Goal: Task Accomplishment & Management: Manage account settings

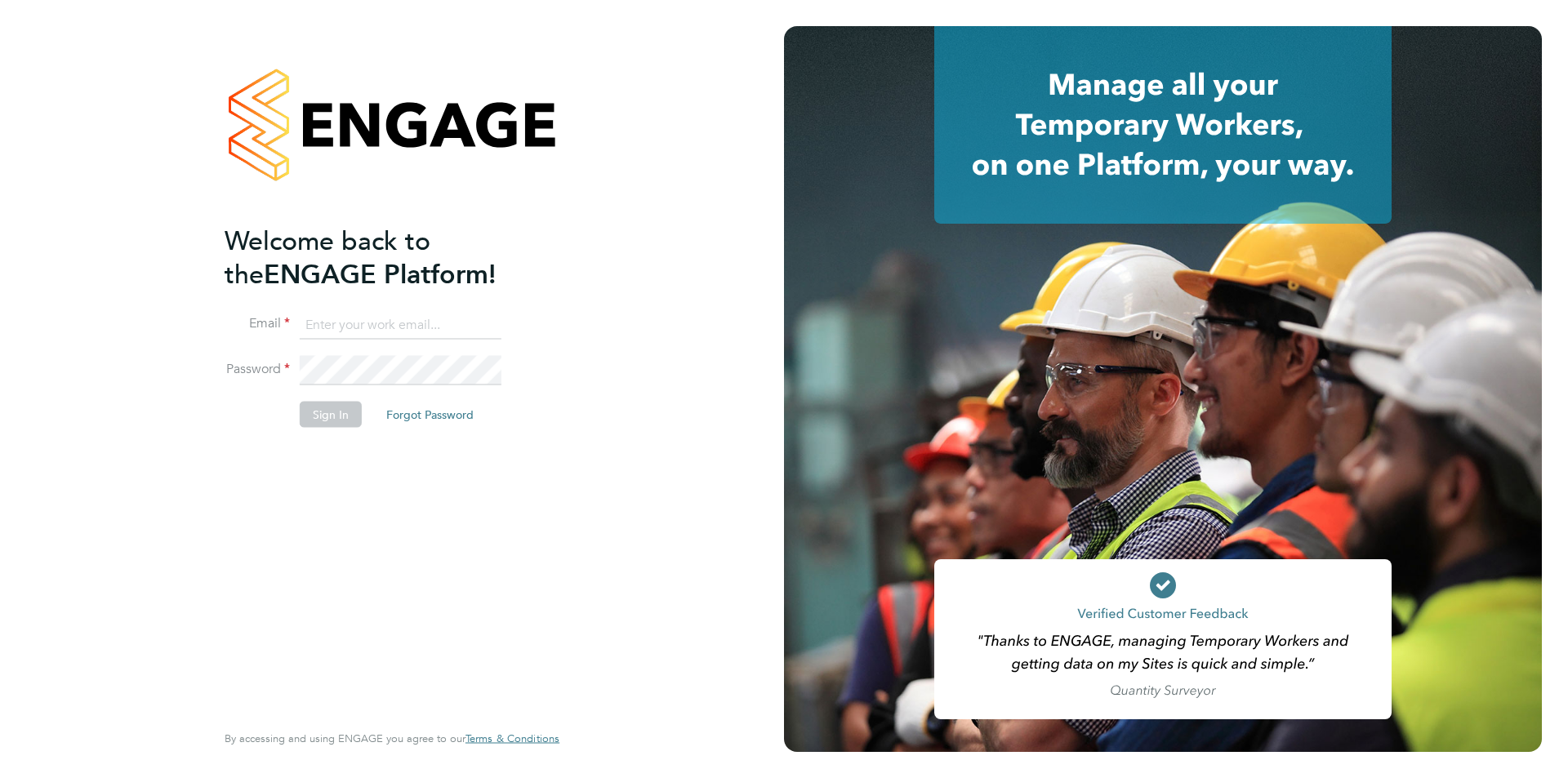
click at [403, 323] on input at bounding box center [401, 324] width 202 height 29
type input "[PERSON_NAME][EMAIL_ADDRESS][PERSON_NAME][DOMAIN_NAME]"
click at [447, 410] on button "Forgot Password" at bounding box center [429, 415] width 113 height 26
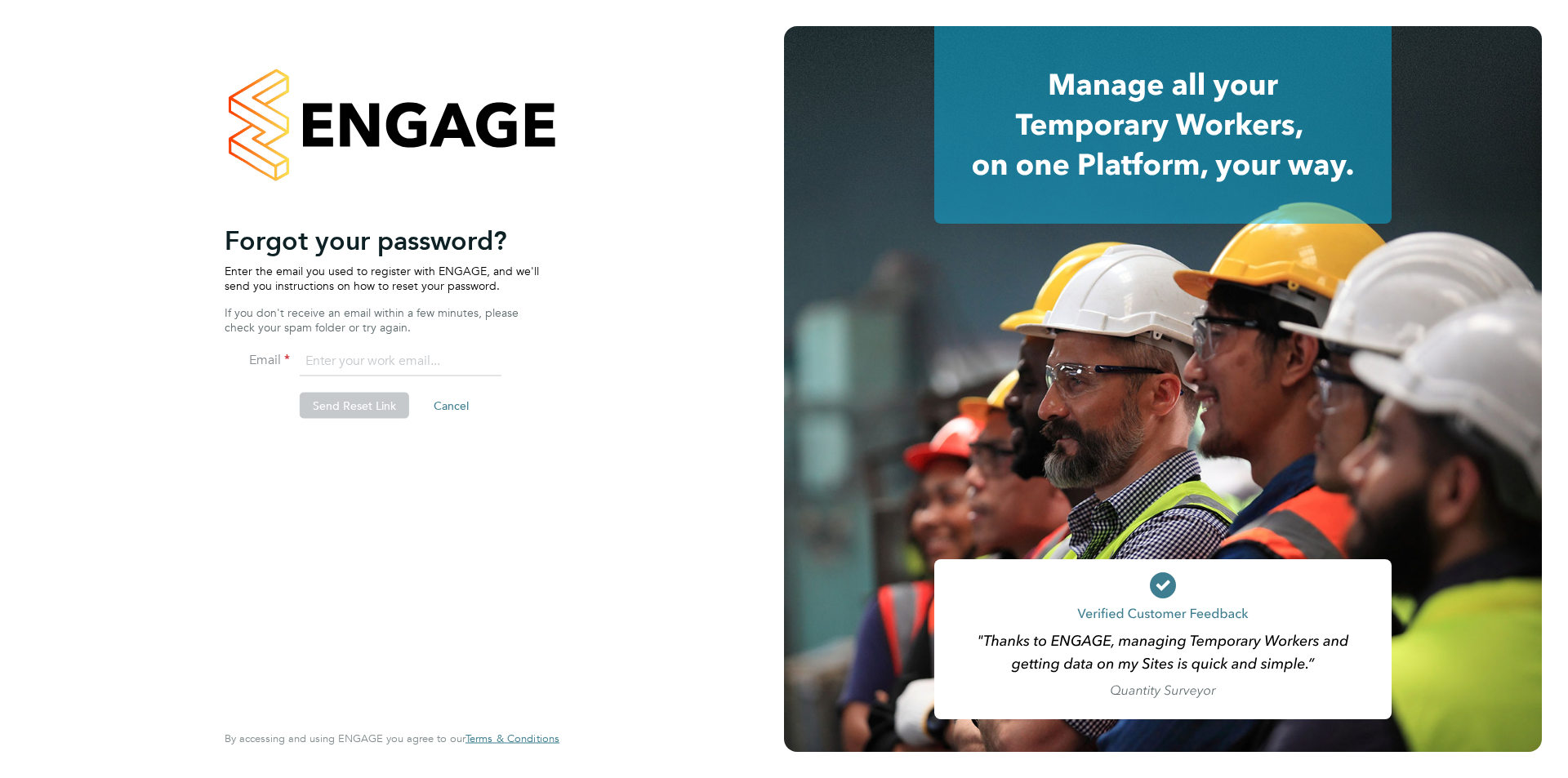
click at [383, 355] on input "email" at bounding box center [401, 361] width 202 height 29
type input "coleen.m.rayney@gmail.com"
click at [336, 407] on button "Send Reset Link" at bounding box center [354, 406] width 109 height 26
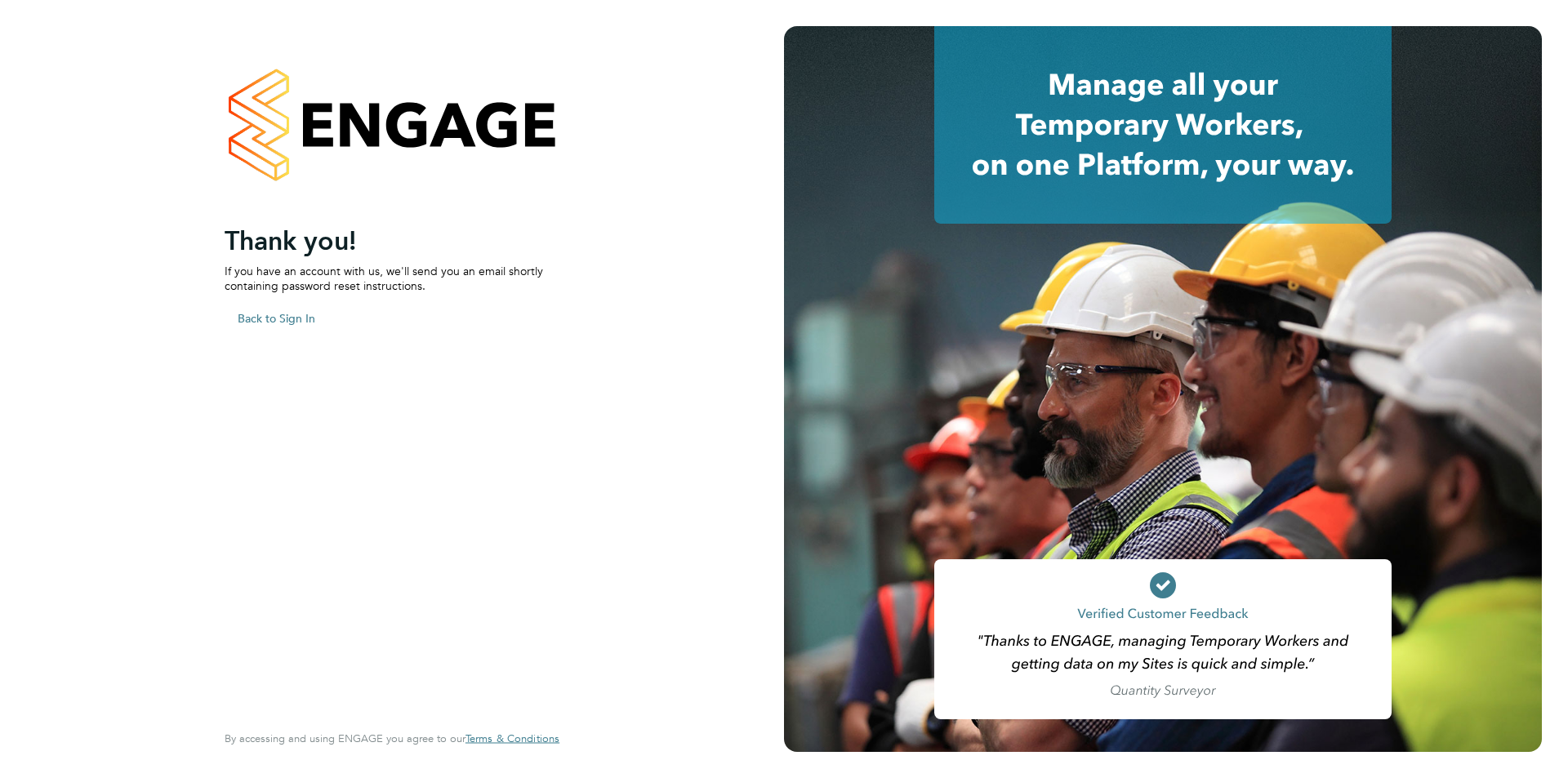
click at [269, 315] on button "Back to Sign In" at bounding box center [277, 318] width 104 height 26
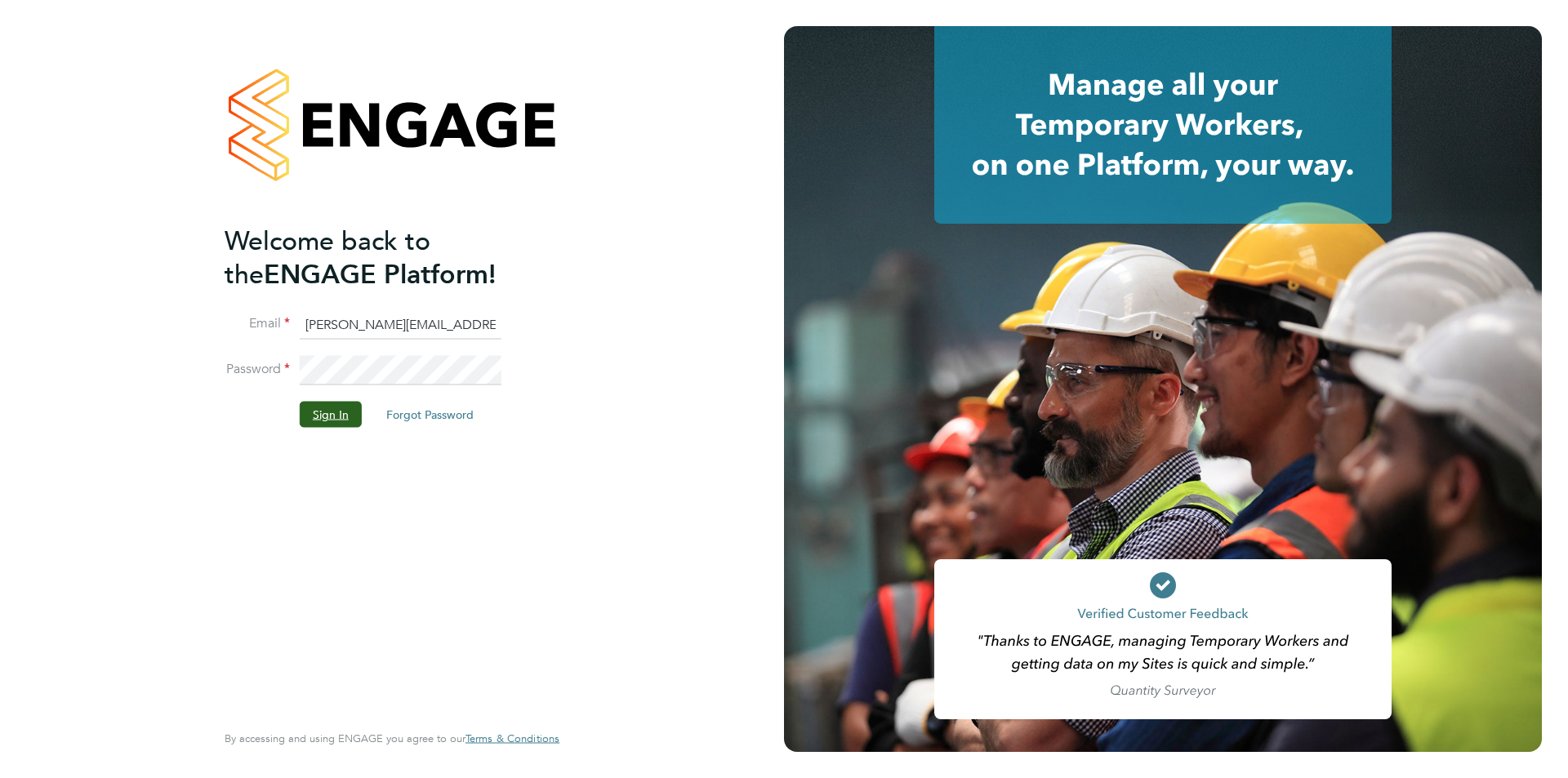
click at [330, 418] on button "Sign In" at bounding box center [331, 415] width 62 height 26
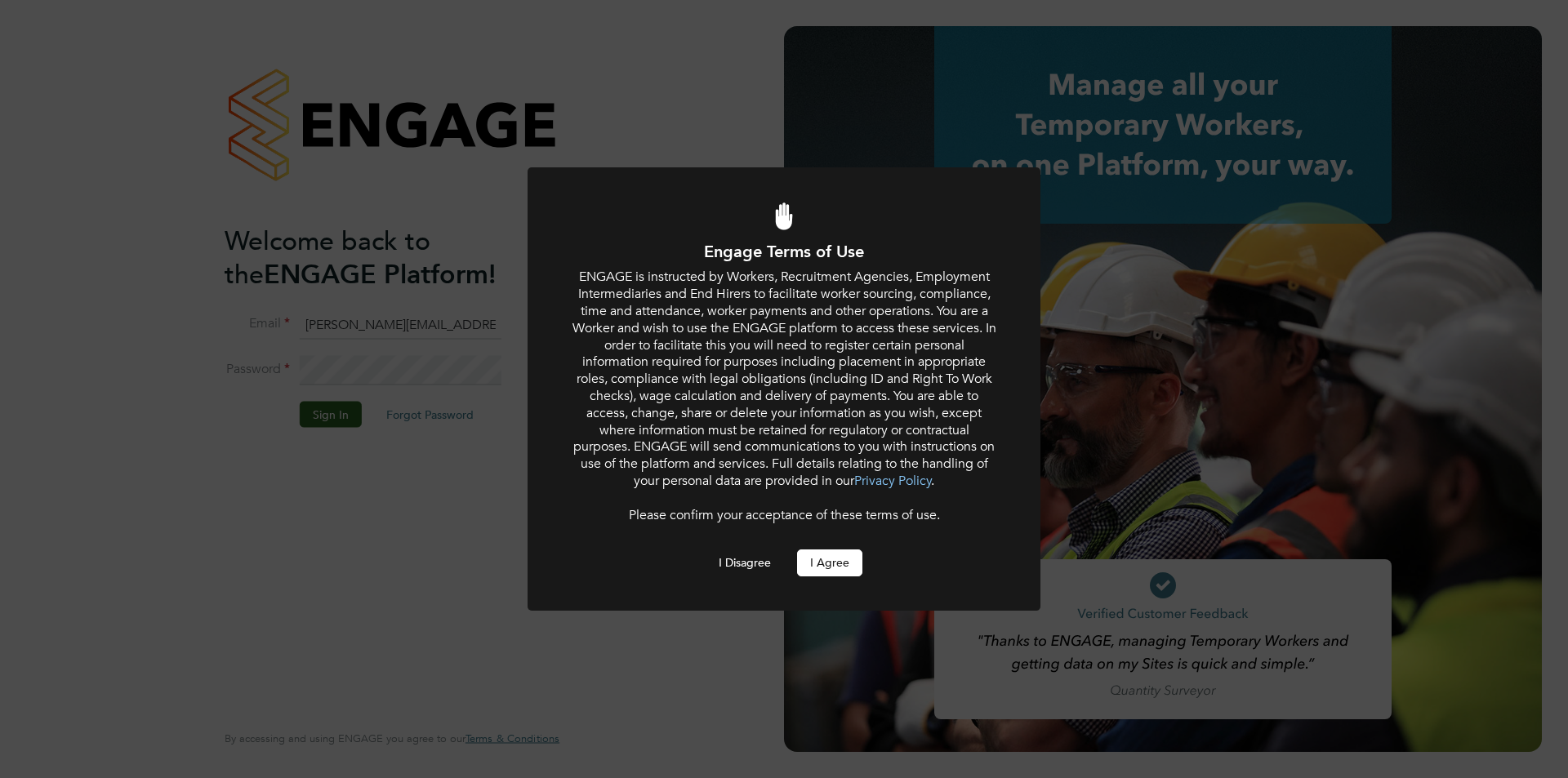
click at [840, 553] on button "I Agree" at bounding box center [829, 563] width 65 height 26
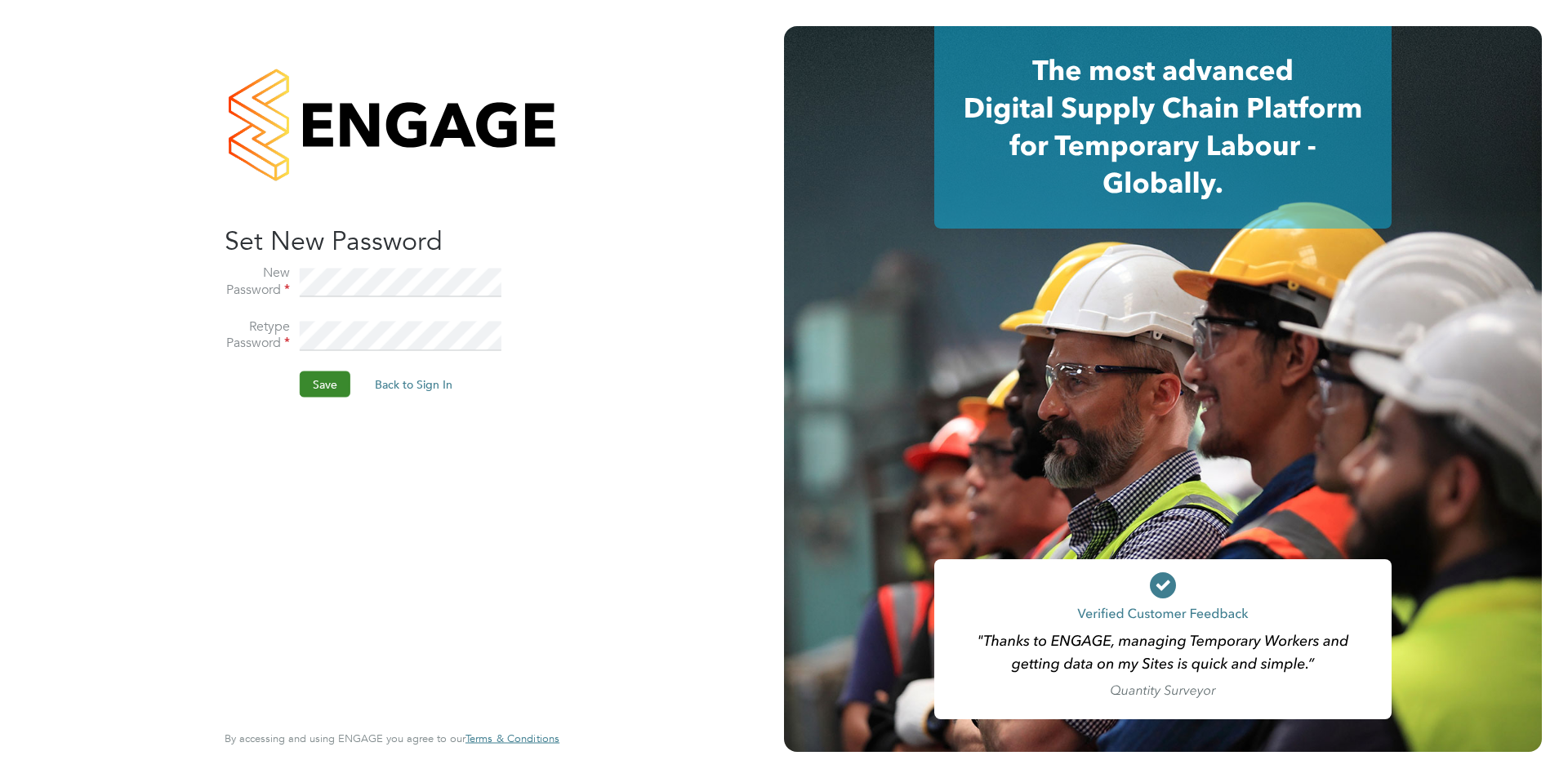
click at [323, 385] on button "Save" at bounding box center [325, 385] width 51 height 26
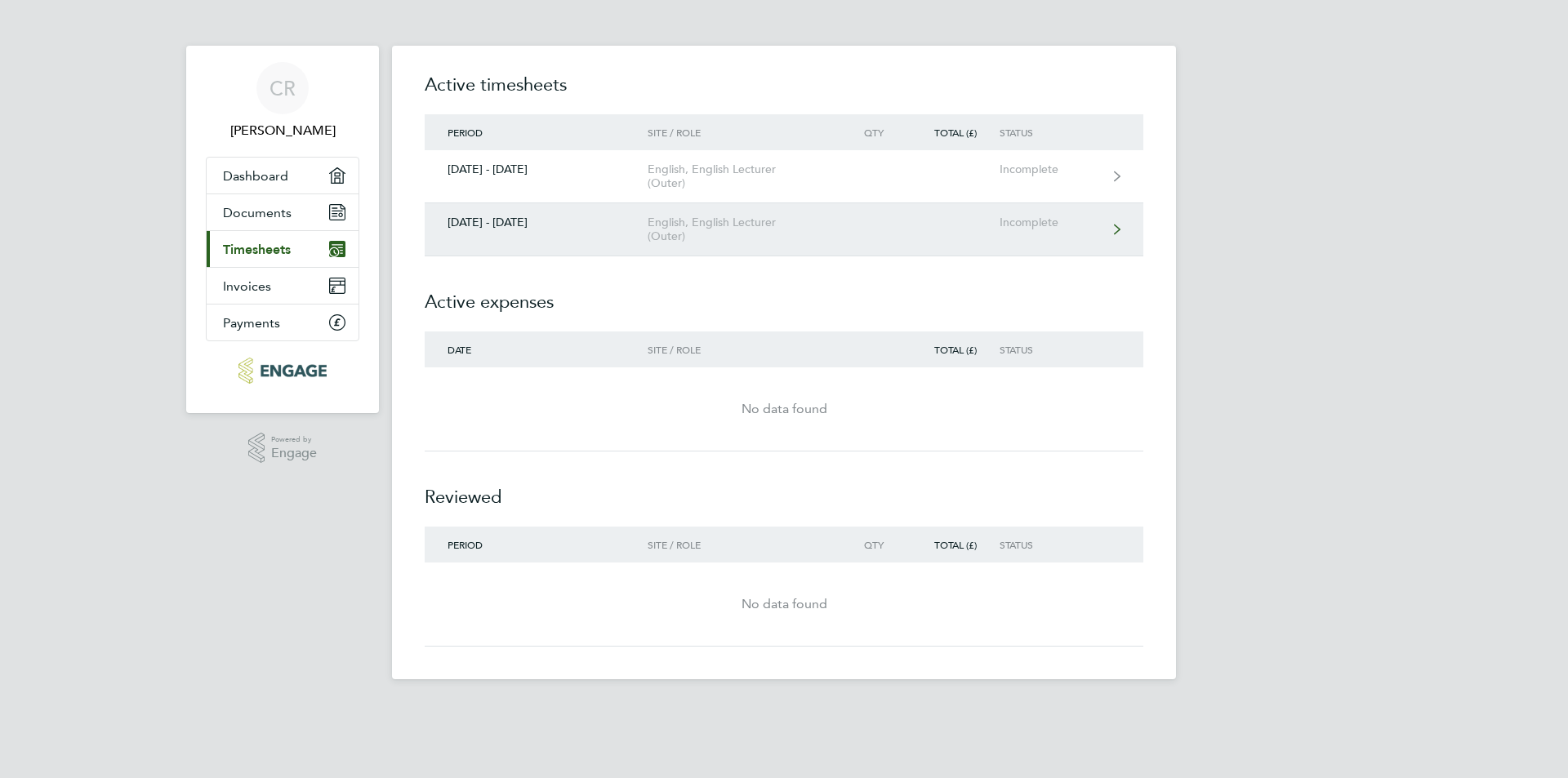
click at [993, 221] on link "01 - 07 Sept 2025 English, English Lecturer (Outer) Incomplete" at bounding box center [784, 229] width 719 height 53
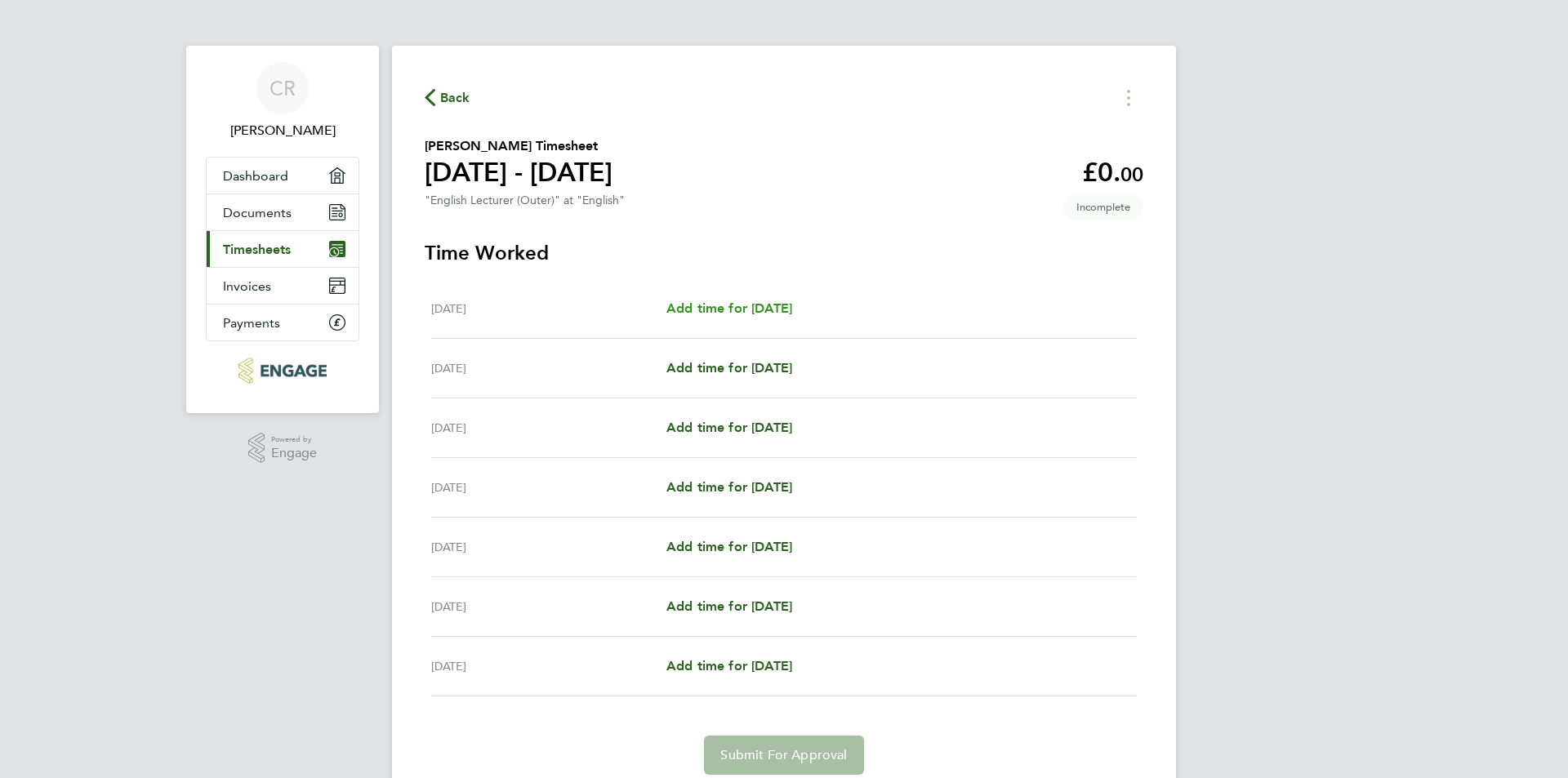
click at [762, 309] on span "Add time for Mon 01 Sep" at bounding box center [729, 308] width 126 height 16
select select "60"
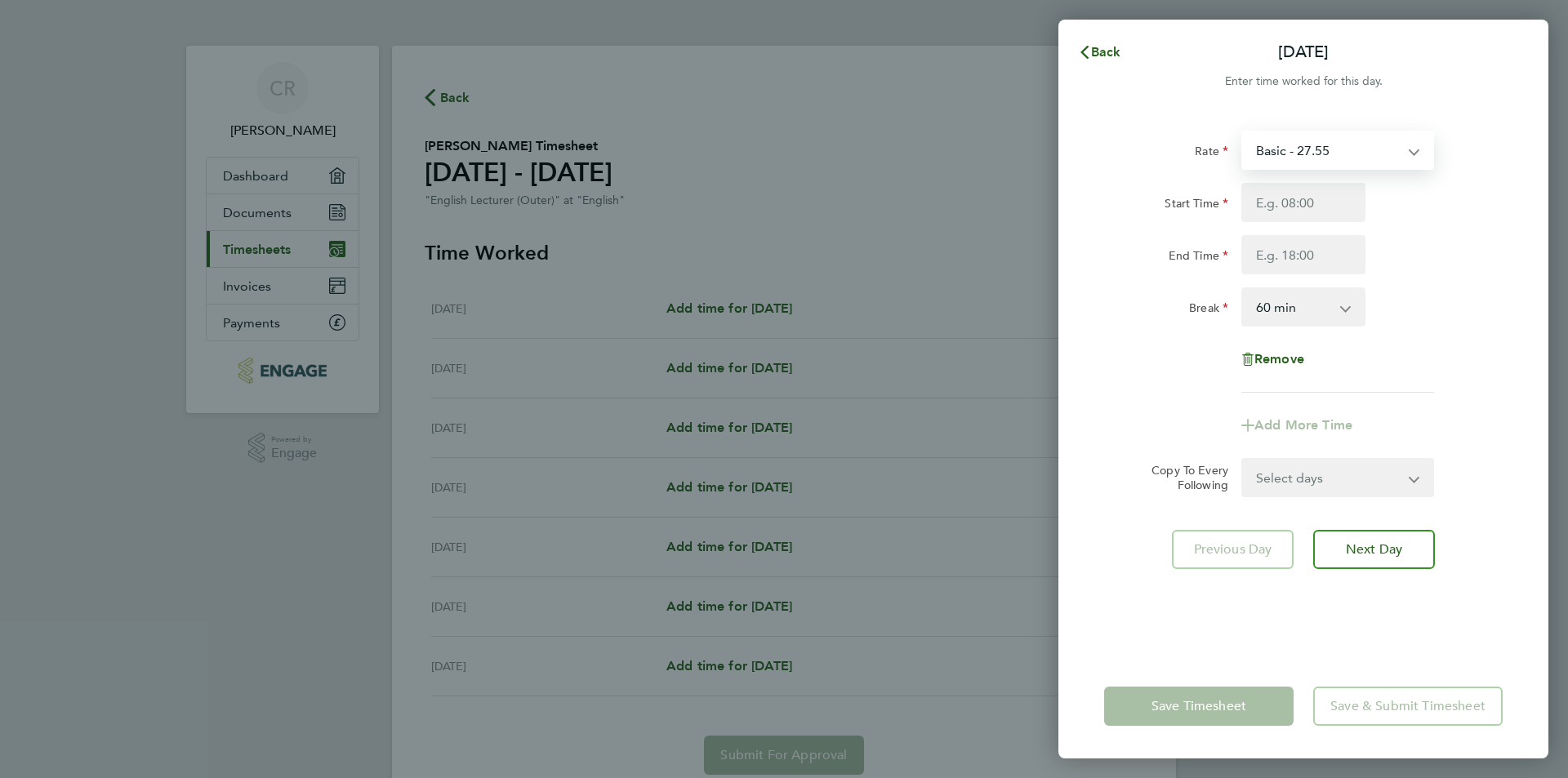
click at [1411, 151] on select "Basic - 27.55" at bounding box center [1328, 150] width 170 height 36
click at [1409, 149] on select "Basic - 27.55" at bounding box center [1328, 150] width 170 height 36
click at [1319, 203] on input "Start Time" at bounding box center [1303, 202] width 124 height 39
click at [1307, 201] on input "Start Time" at bounding box center [1303, 202] width 124 height 39
type input "08:30"
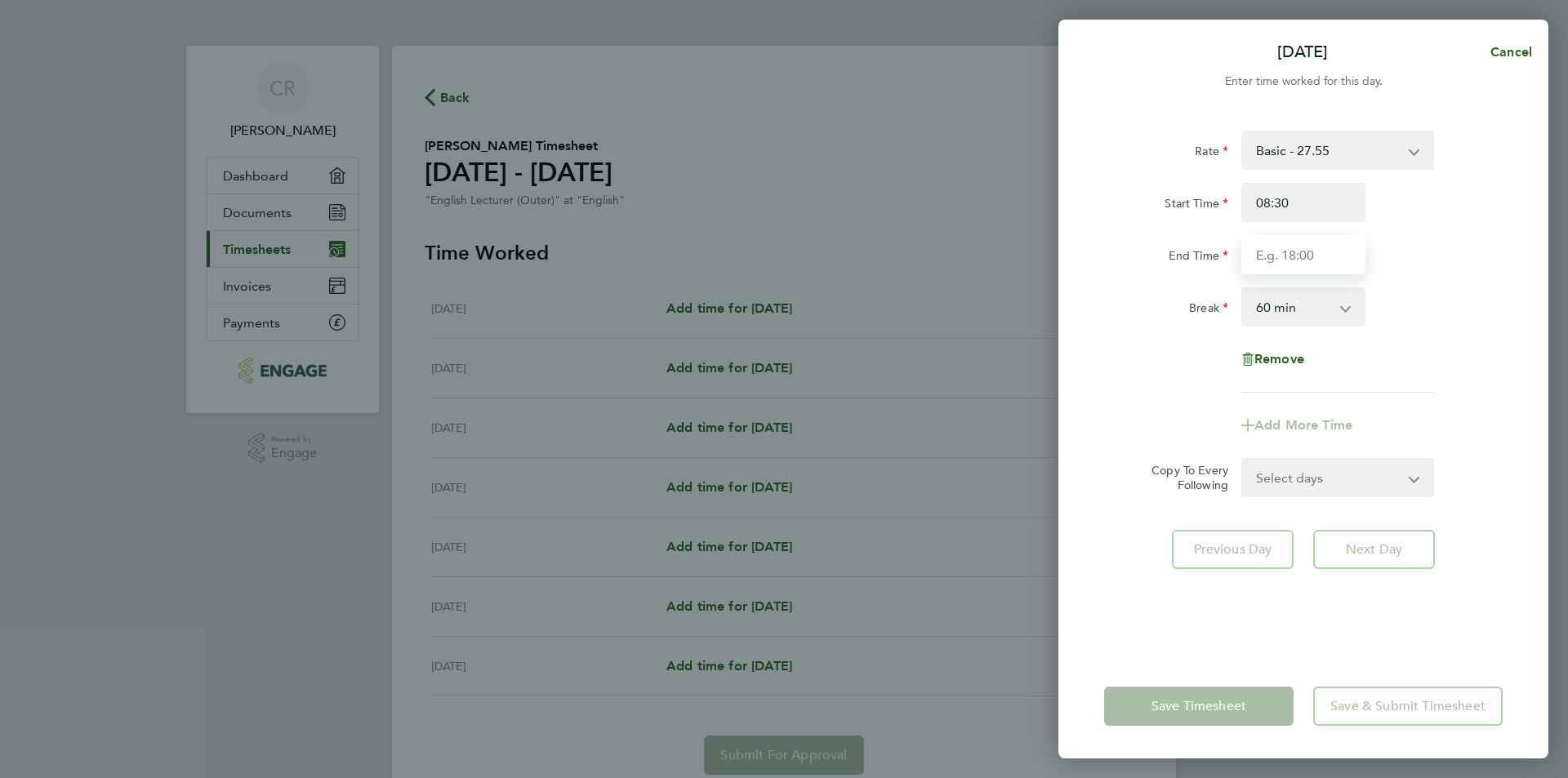
click at [1301, 250] on input "End Time" at bounding box center [1303, 254] width 124 height 39
type input "17:00"
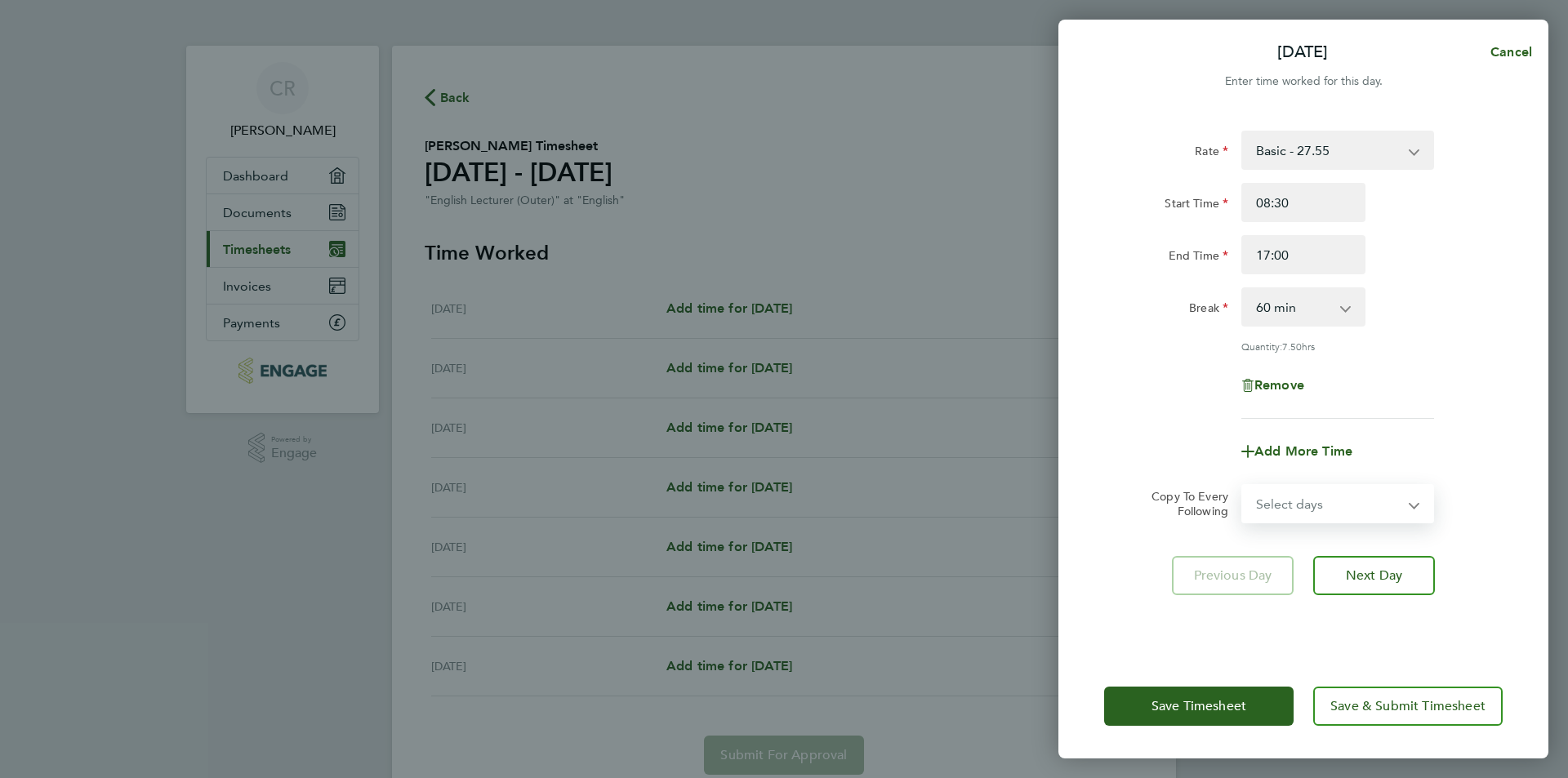
click at [1411, 484] on div "Select days Day Weekday (Mon-Fri) Weekend (Sat-Sun) Tuesday Wednesday Thursday …" at bounding box center [1337, 503] width 193 height 39
select select "DAY"
click at [1243, 486] on select "Select days Day Weekday (Mon-Fri) Weekend (Sat-Sun) Tuesday Wednesday Thursday …" at bounding box center [1328, 504] width 171 height 36
select select "2025-09-07"
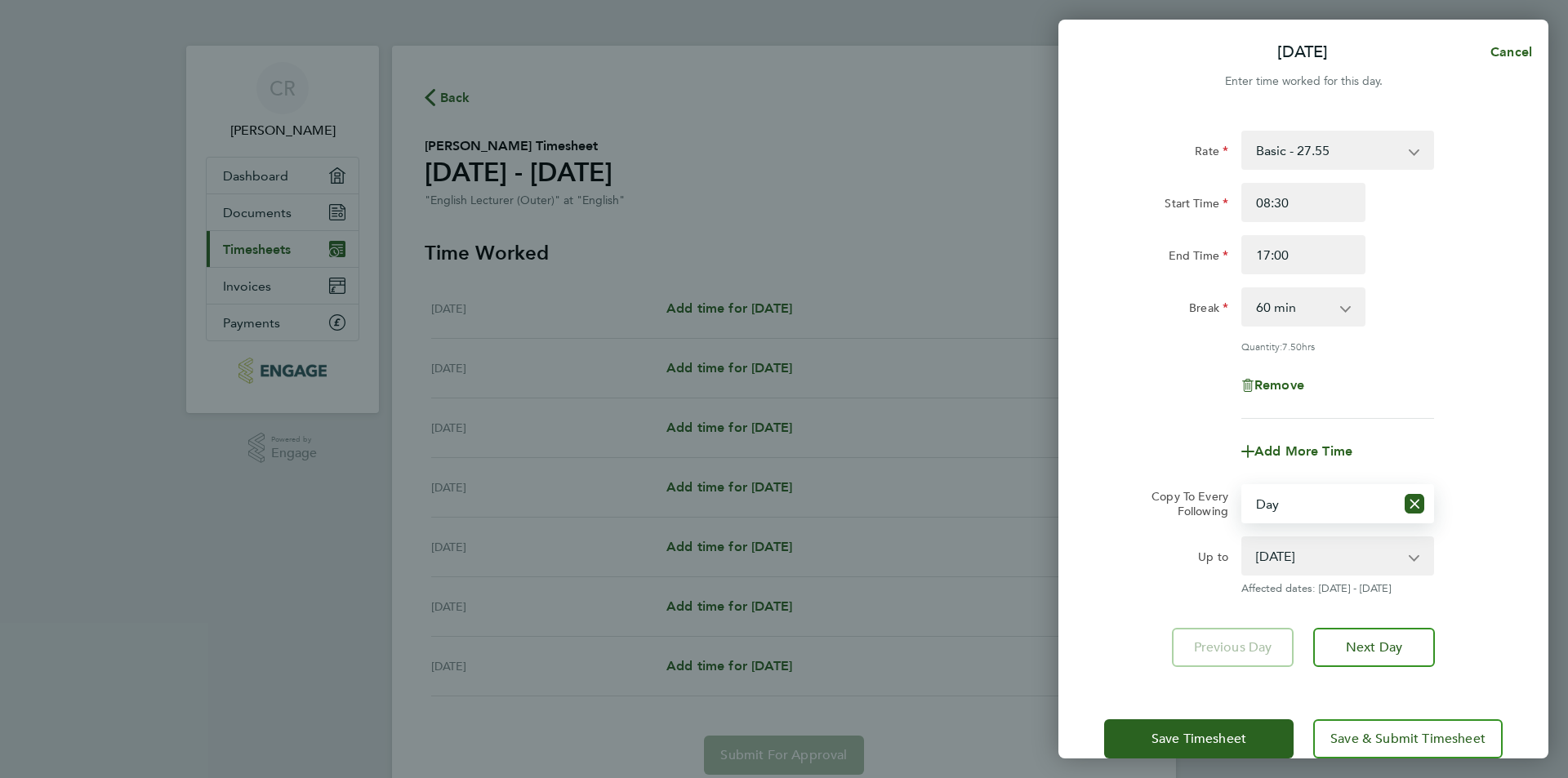
click at [1413, 550] on app-icon-cross-button at bounding box center [1423, 556] width 20 height 36
click at [1417, 500] on icon "Reset selection" at bounding box center [1414, 504] width 20 height 20
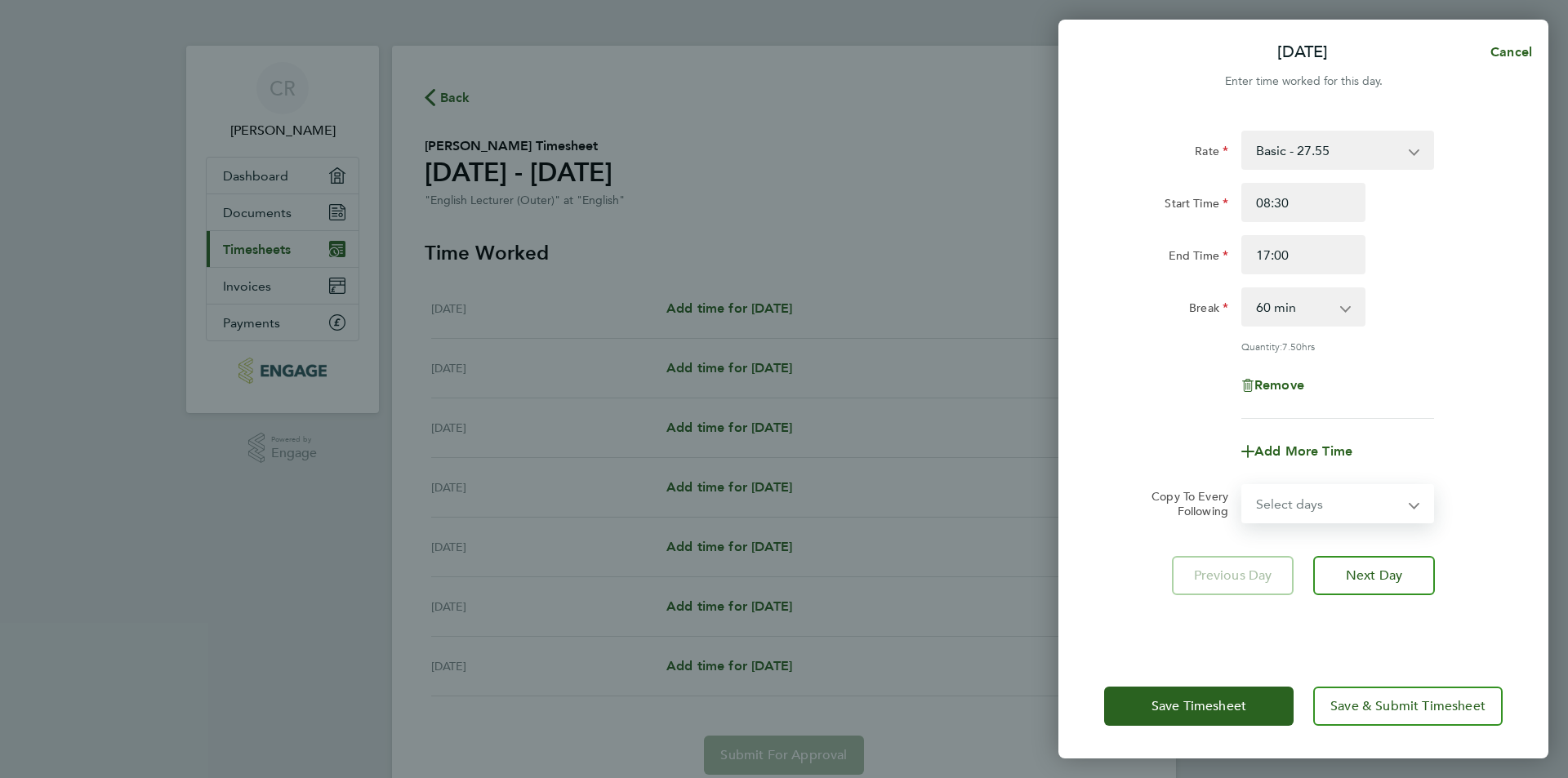
click at [1408, 505] on select "Select days Day Weekday (Mon-Fri) Weekend (Sat-Sun) Tuesday Wednesday Thursday …" at bounding box center [1328, 504] width 171 height 36
select select "TUE"
click at [1243, 486] on select "Select days Day Weekday (Mon-Fri) Weekend (Sat-Sun) Tuesday Wednesday Thursday …" at bounding box center [1328, 504] width 171 height 36
select select "2025-09-07"
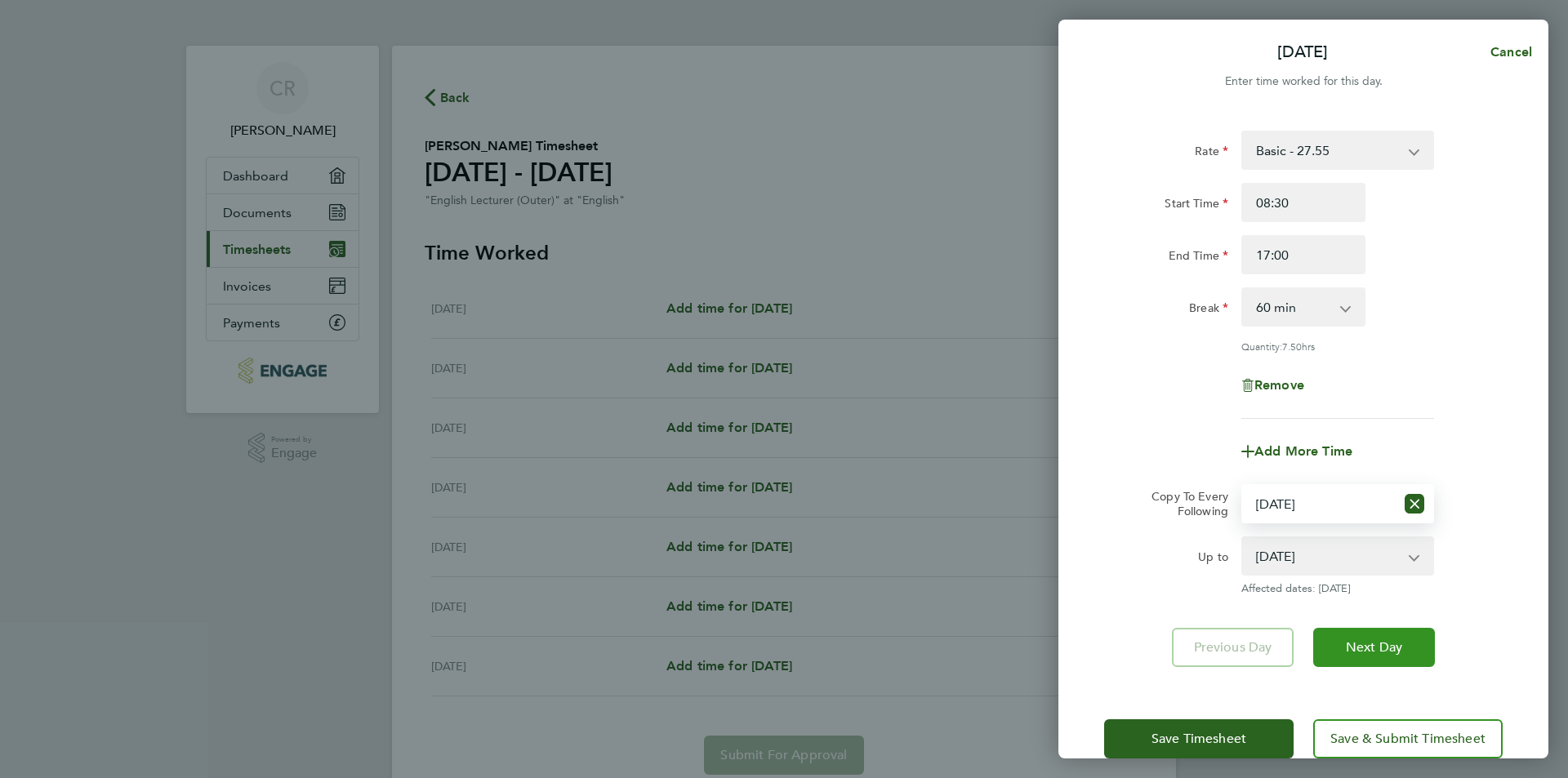
click at [1375, 637] on button "Next Day" at bounding box center [1374, 647] width 122 height 39
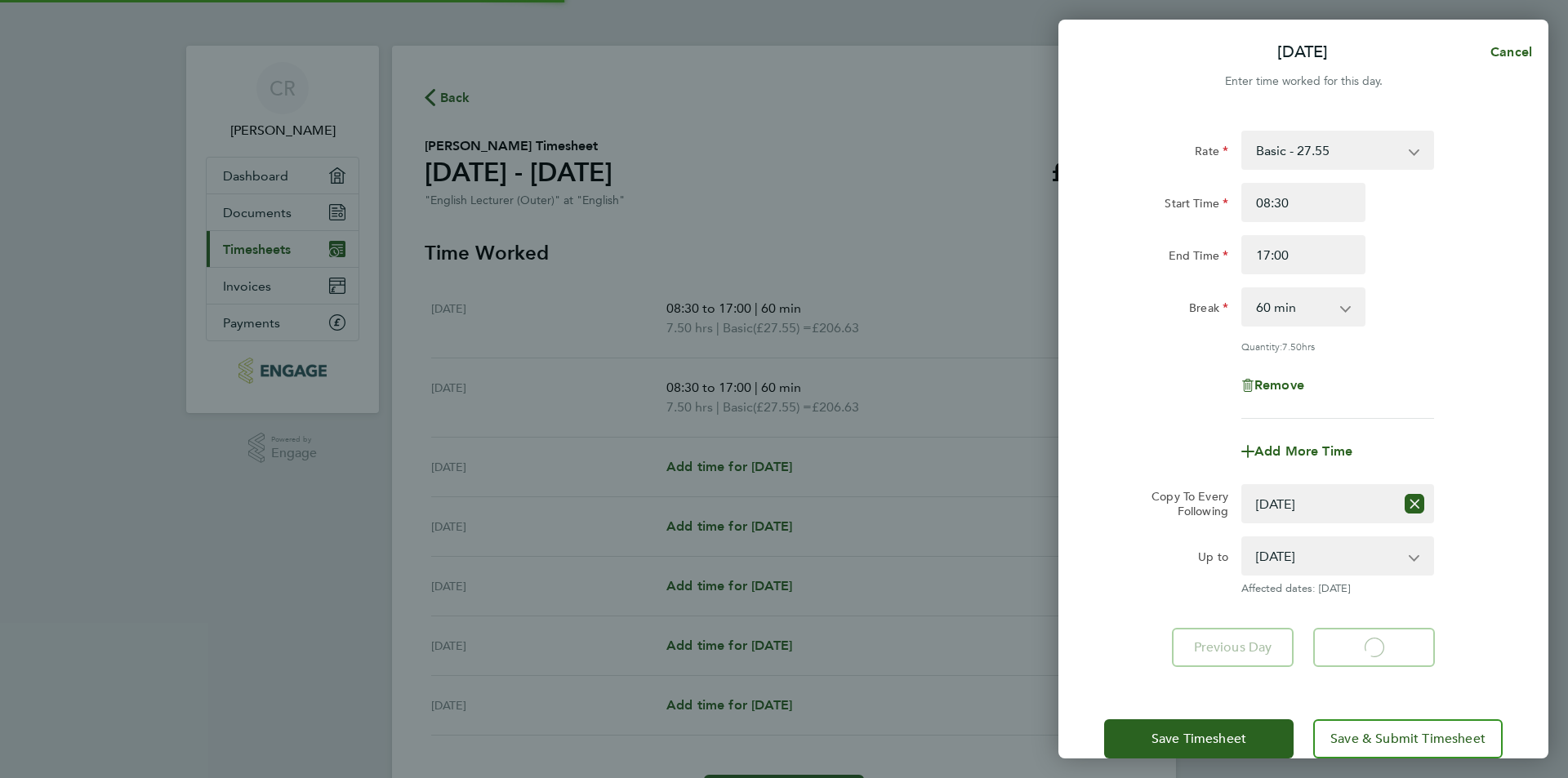
select select "60"
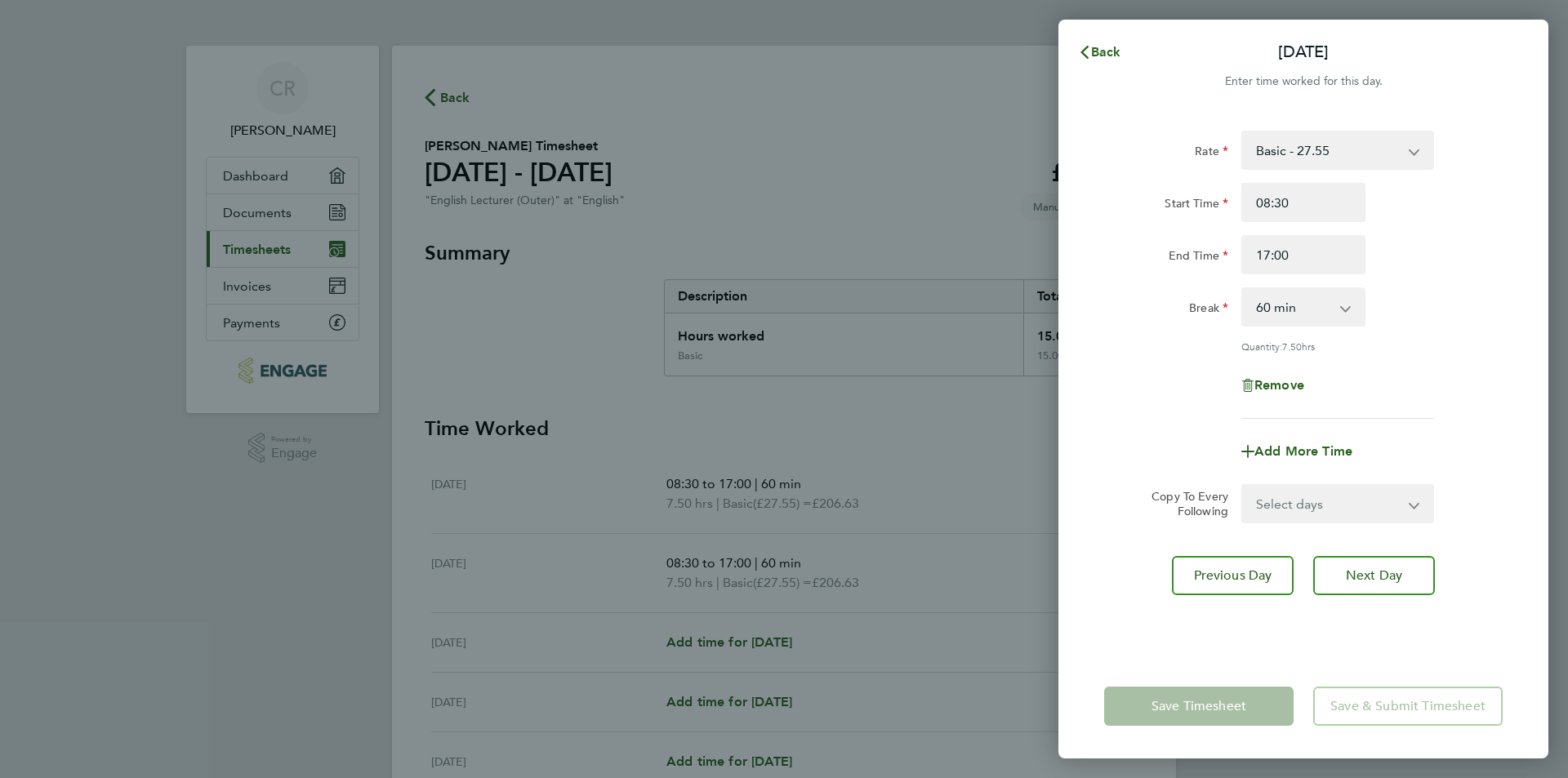
click at [1212, 707] on app-form-button "Save Timesheet" at bounding box center [1203, 706] width 199 height 39
click at [1363, 572] on span "Next Day" at bounding box center [1374, 575] width 56 height 16
select select "60"
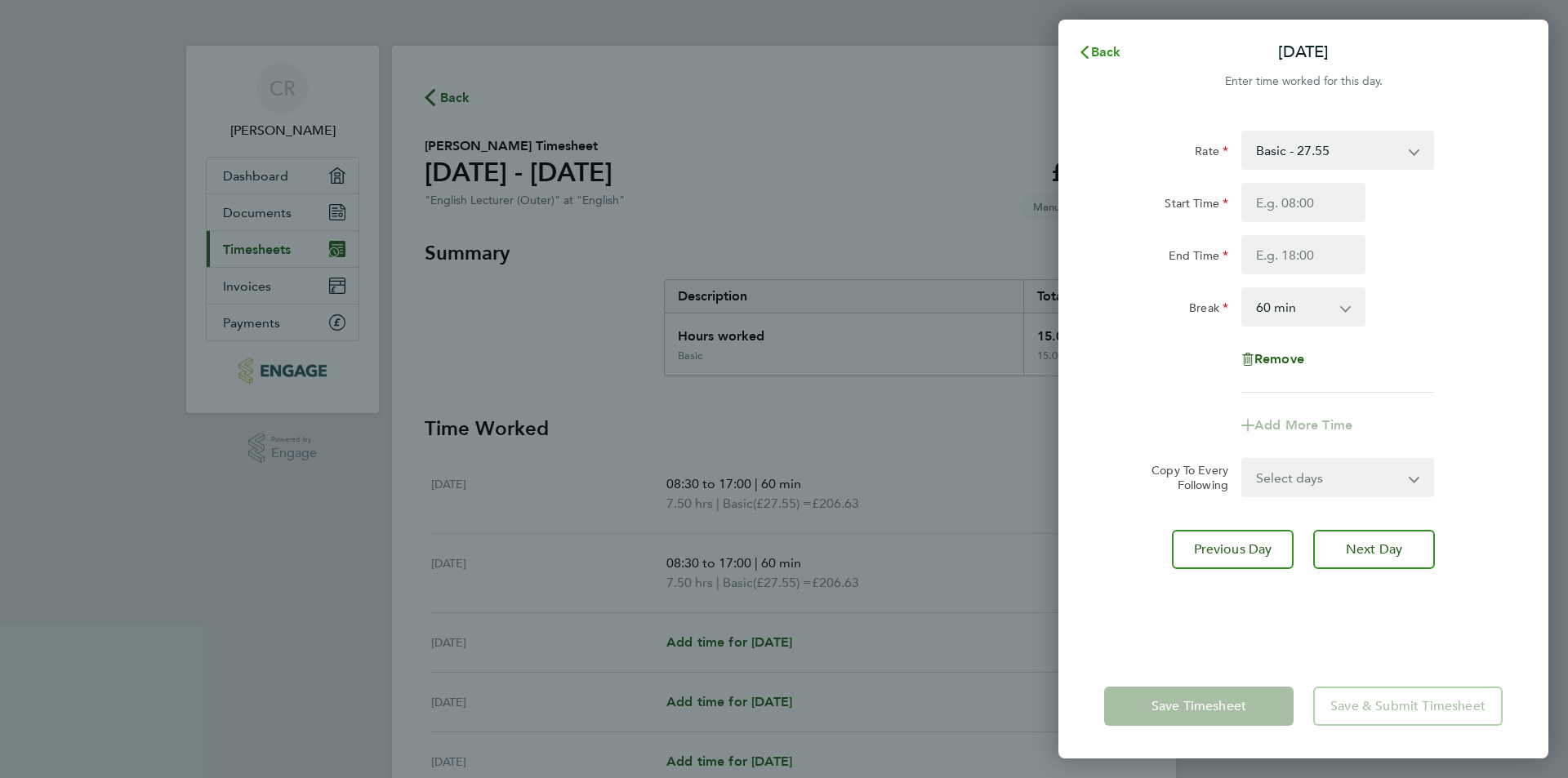
click at [1104, 47] on span "Back" at bounding box center [1106, 52] width 30 height 16
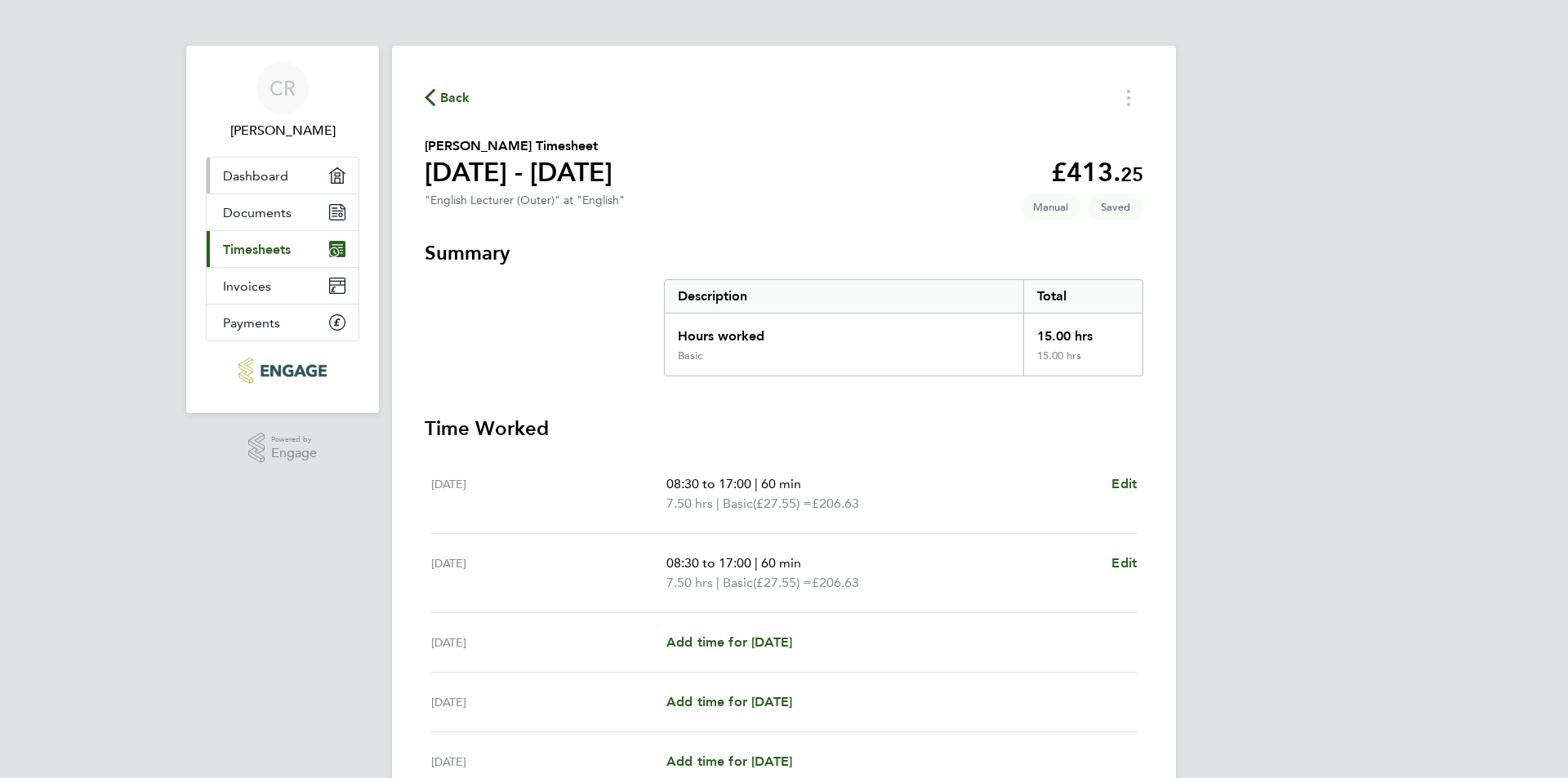
click at [253, 177] on span "Dashboard" at bounding box center [255, 176] width 65 height 16
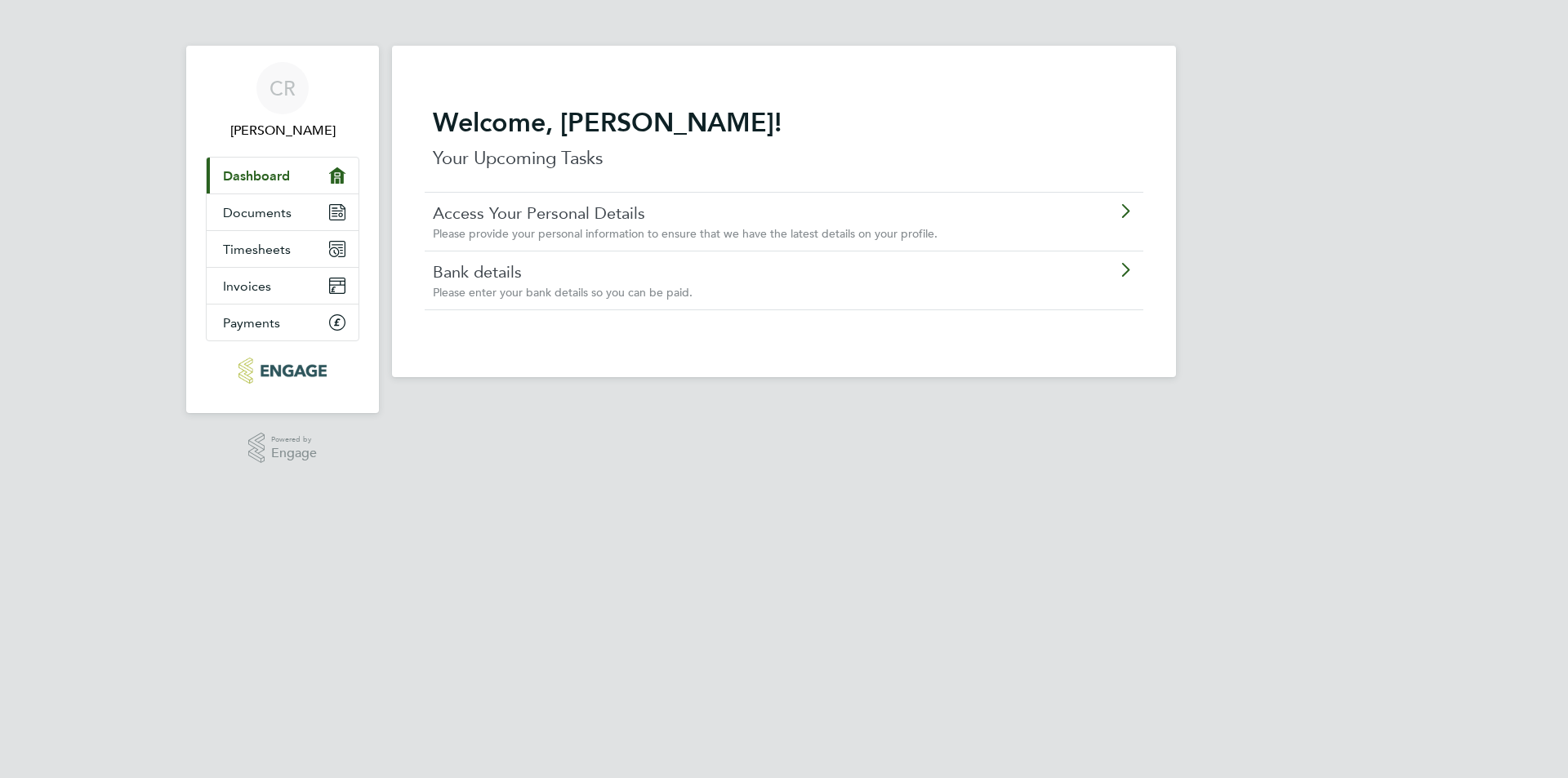
click at [599, 229] on span "Please provide your personal information to ensure that we have the latest deta…" at bounding box center [685, 233] width 505 height 15
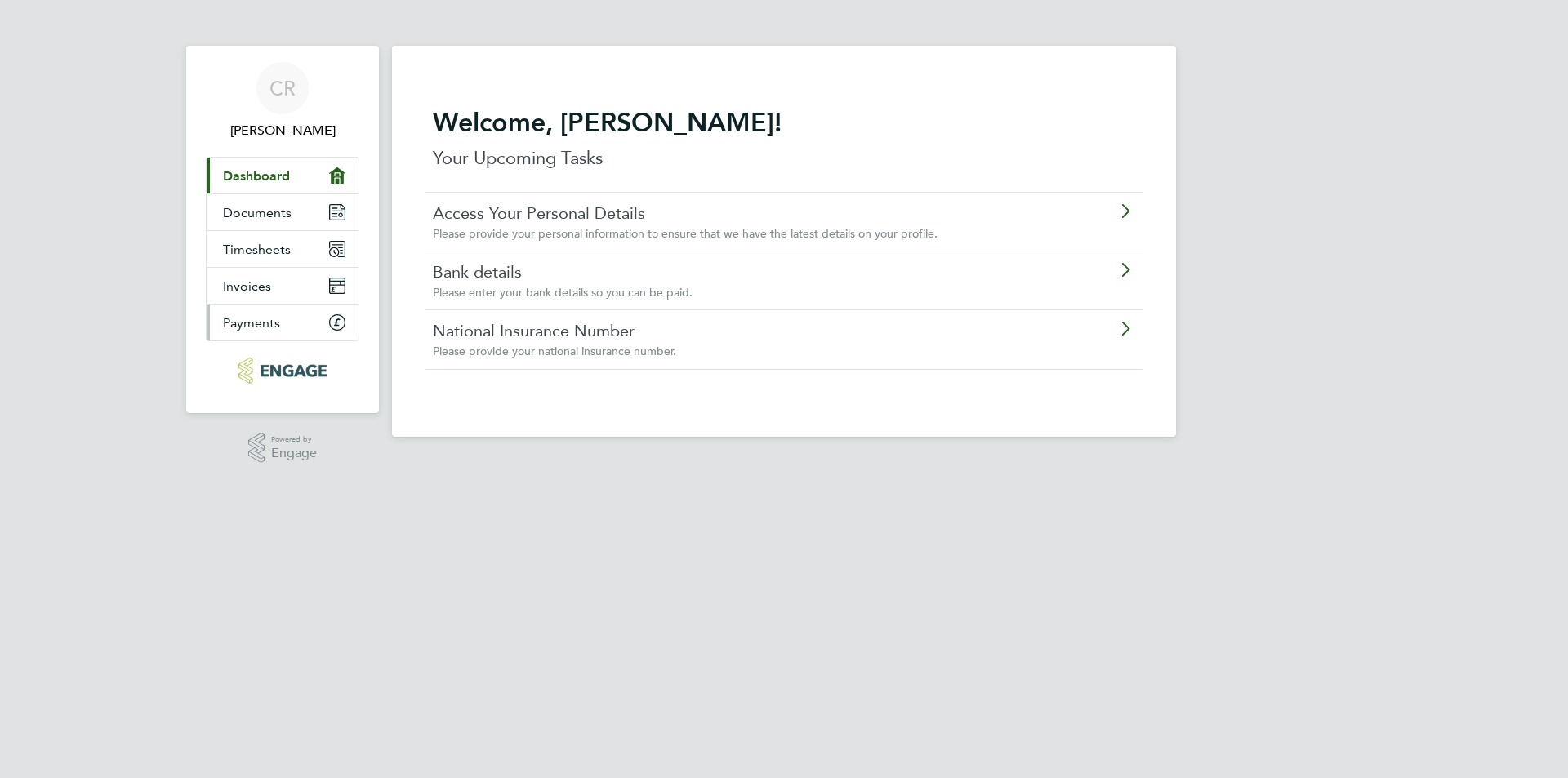
click at [273, 322] on span "Payments" at bounding box center [251, 323] width 57 height 16
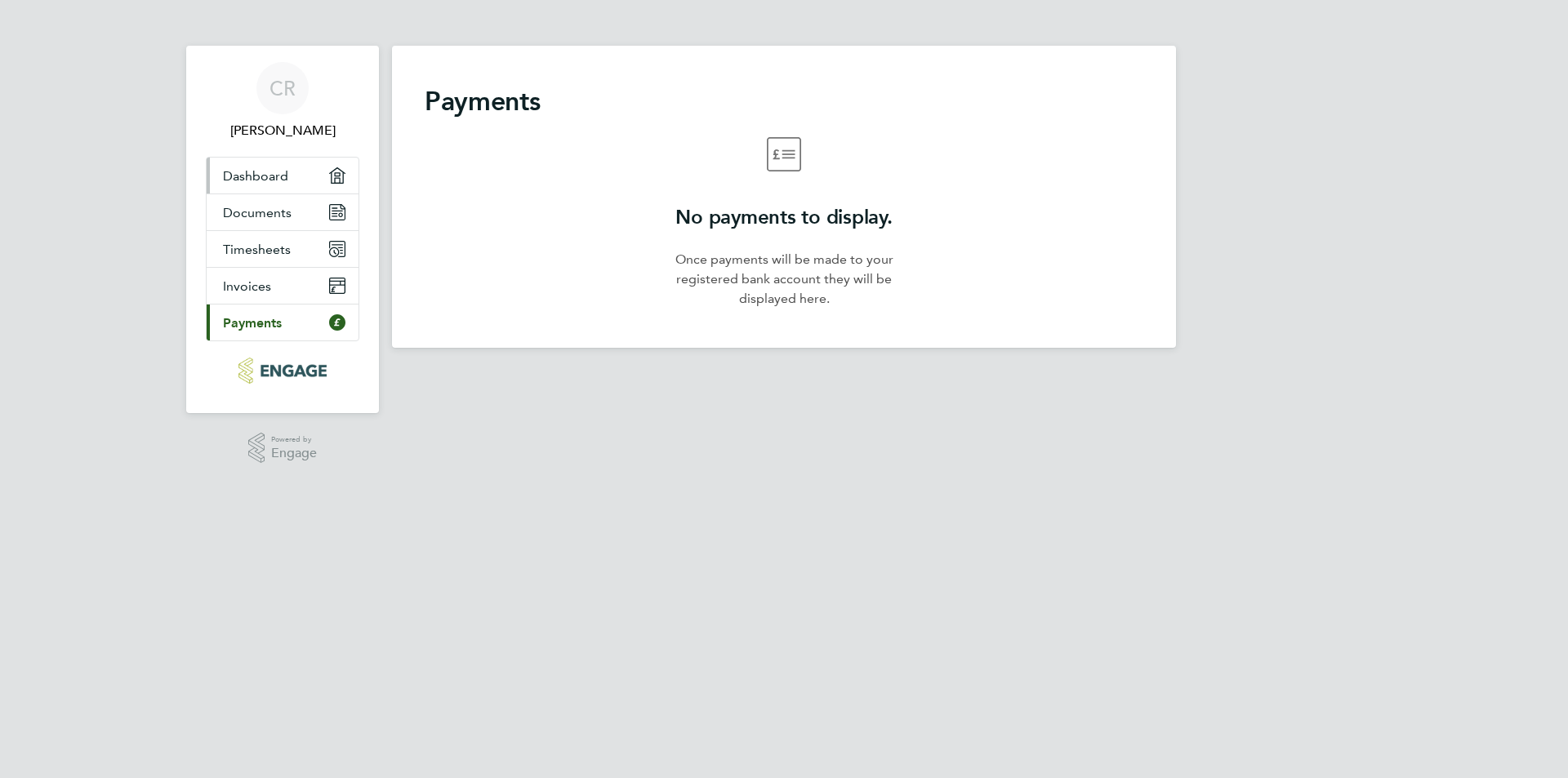
click at [232, 171] on span "Dashboard" at bounding box center [255, 176] width 65 height 16
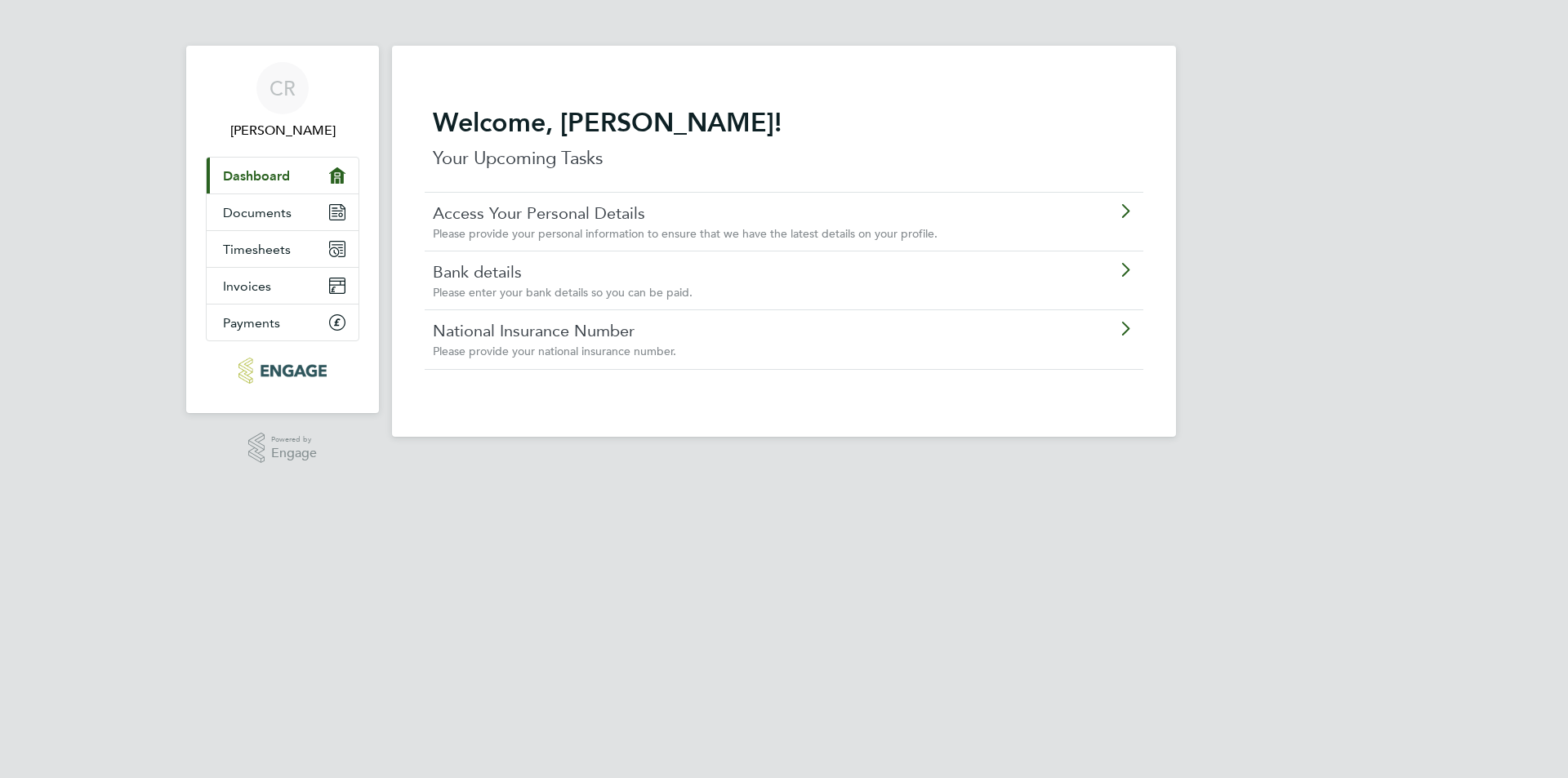
click at [553, 289] on span "Please enter your bank details so you can be paid." at bounding box center [563, 292] width 260 height 15
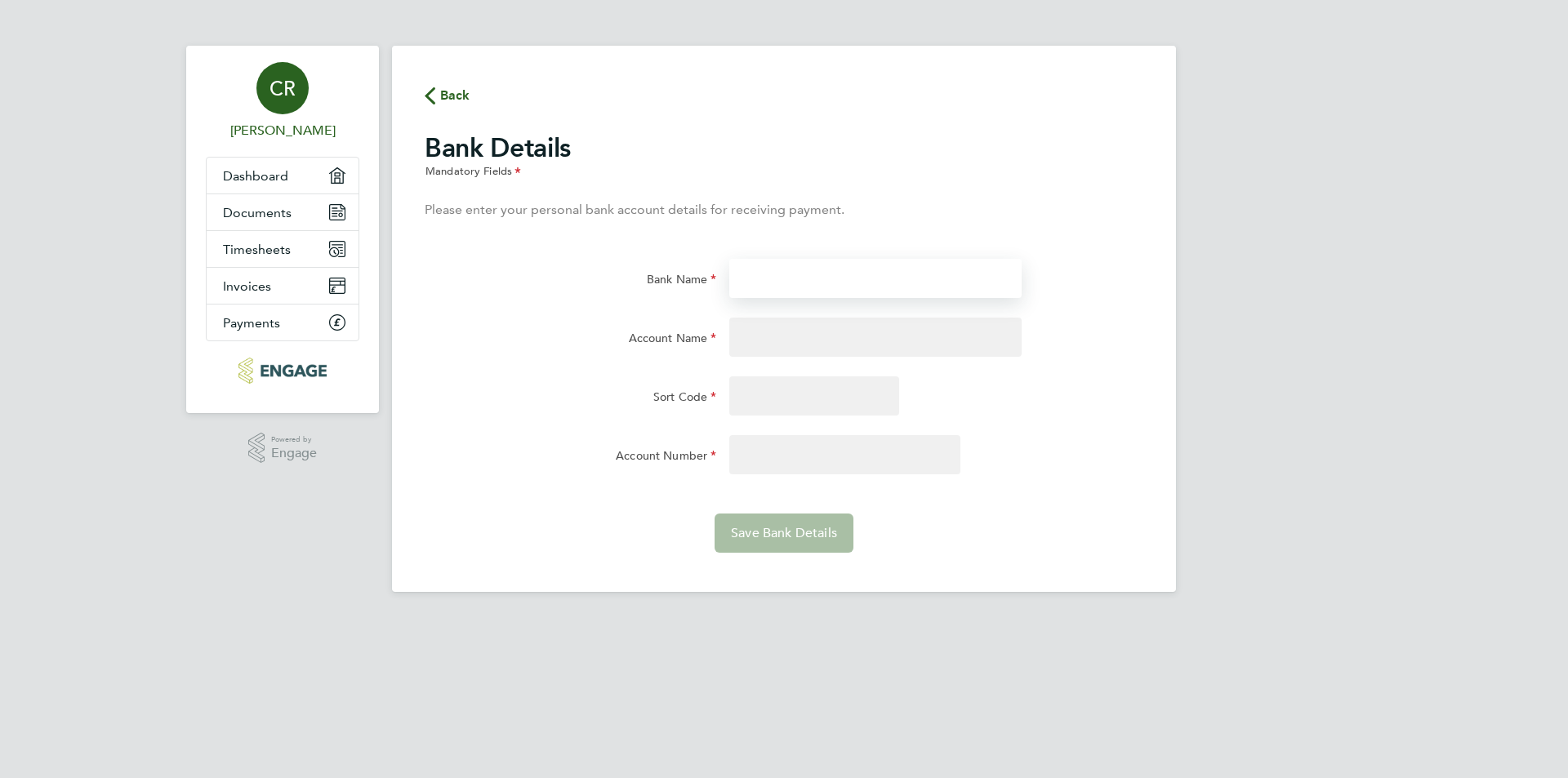
click at [798, 271] on input "Bank Name" at bounding box center [874, 278] width 291 height 39
type input "Barclays"
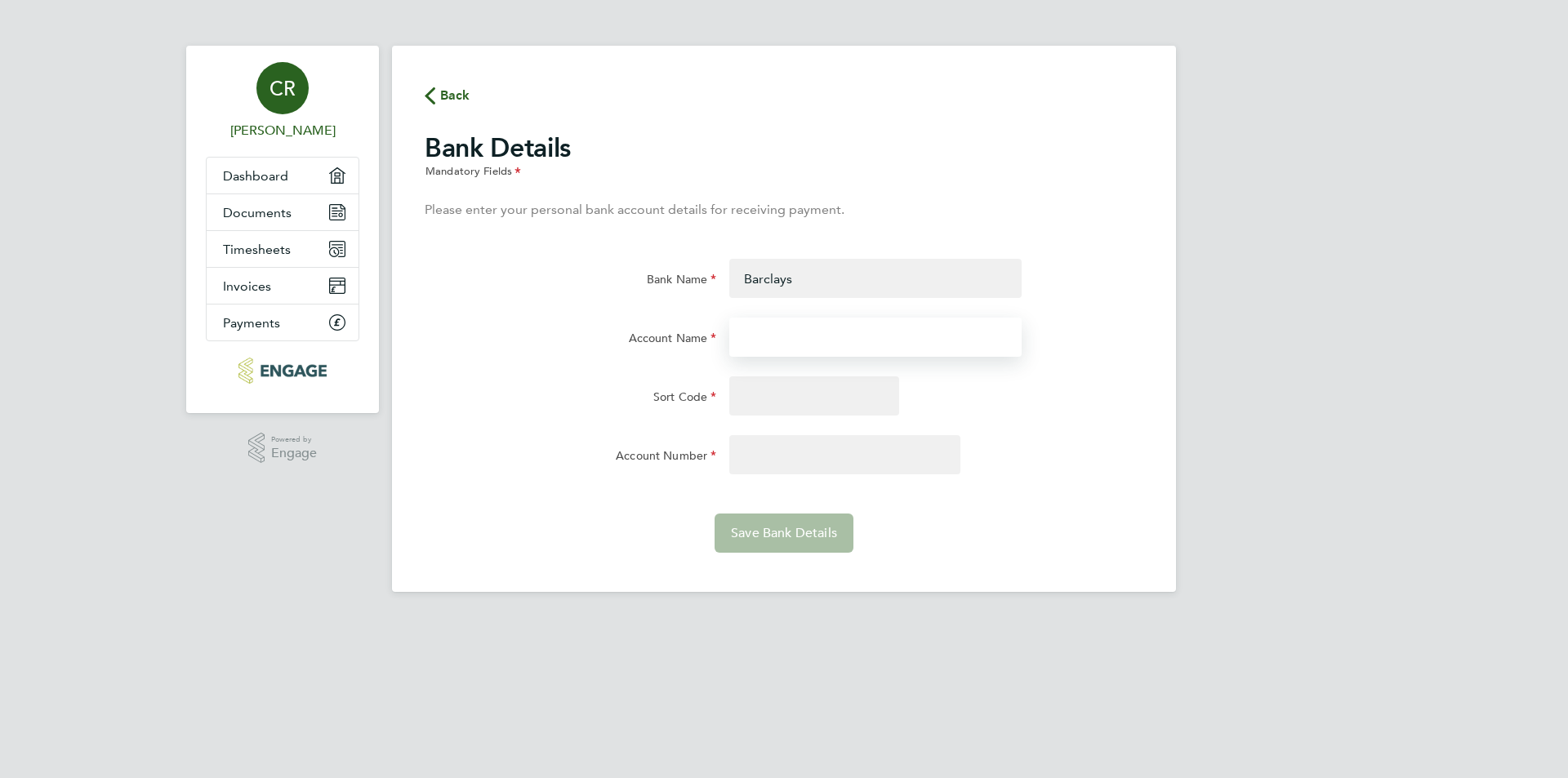
click at [812, 338] on input "Account Name" at bounding box center [874, 337] width 291 height 39
type input "70800546"
click at [796, 387] on input "Sort Code" at bounding box center [814, 395] width 170 height 39
type input "20-67-88"
drag, startPoint x: 836, startPoint y: 337, endPoint x: 682, endPoint y: 340, distance: 154.3
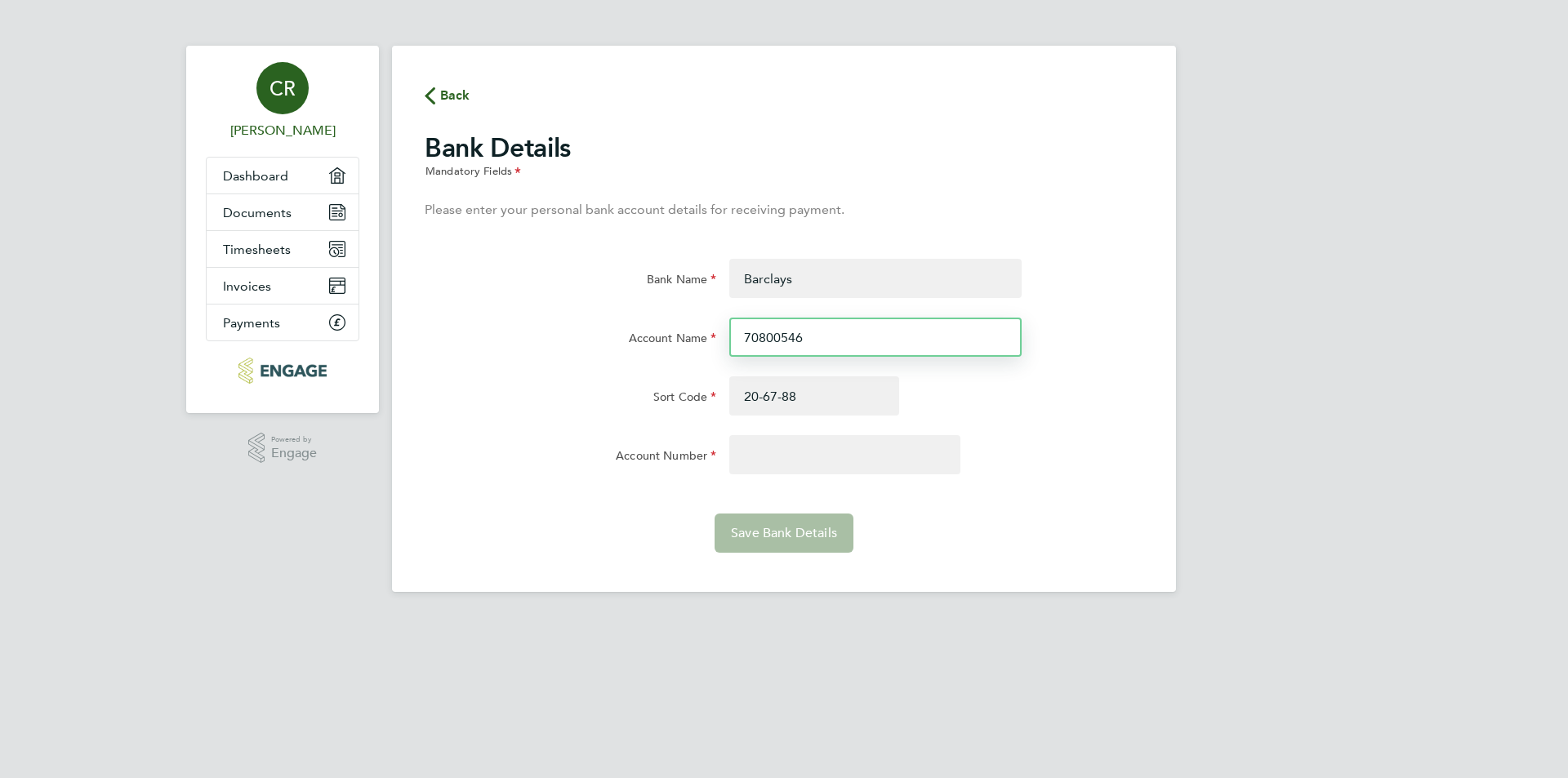
click at [682, 340] on div "Account Name 70800546" at bounding box center [784, 347] width 732 height 59
click at [753, 451] on input "Account Number" at bounding box center [844, 454] width 231 height 39
paste input "70800546"
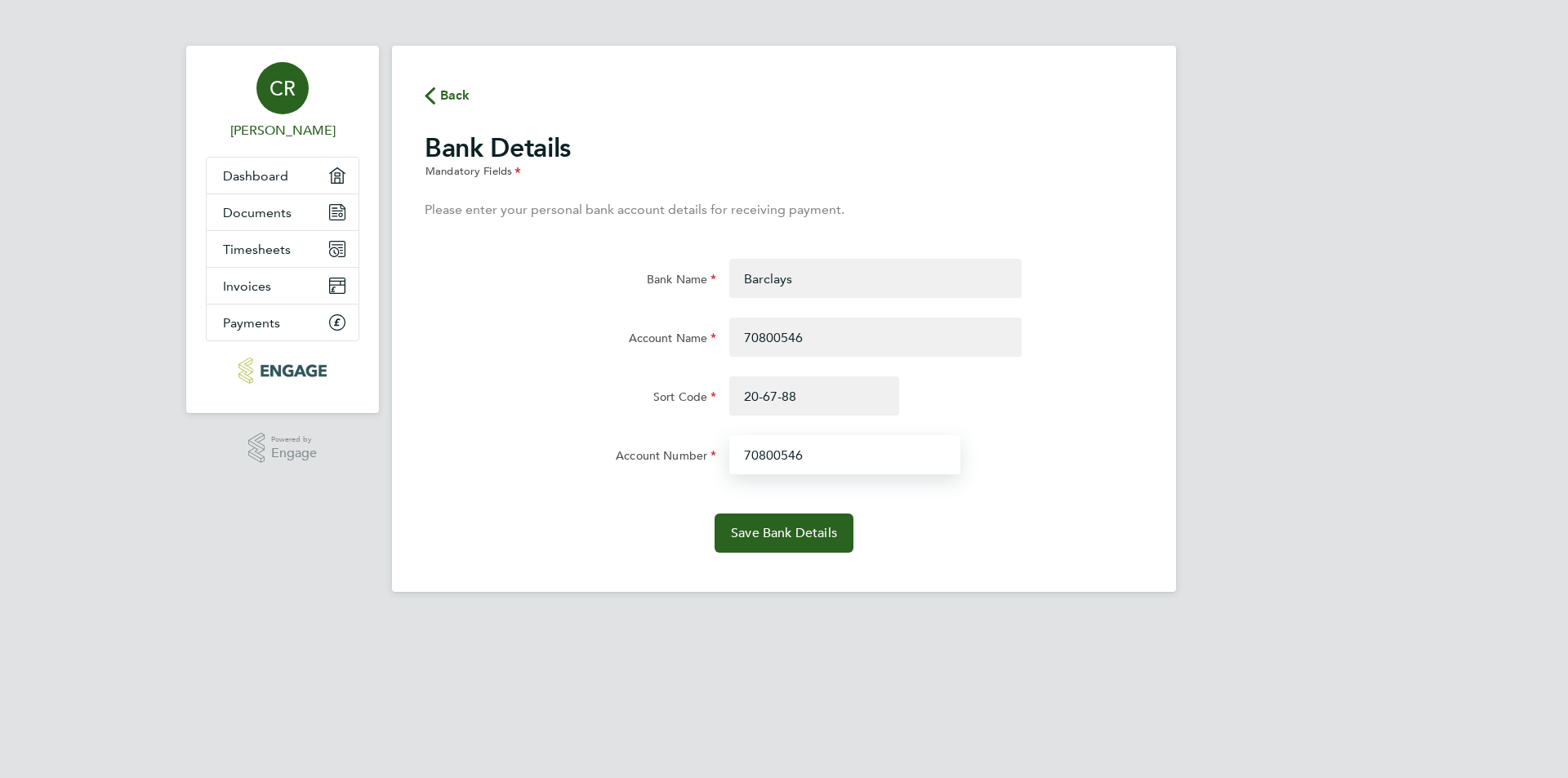
type input "70800546"
drag, startPoint x: 811, startPoint y: 337, endPoint x: 723, endPoint y: 339, distance: 88.2
click at [723, 339] on div "70800546" at bounding box center [875, 337] width 305 height 39
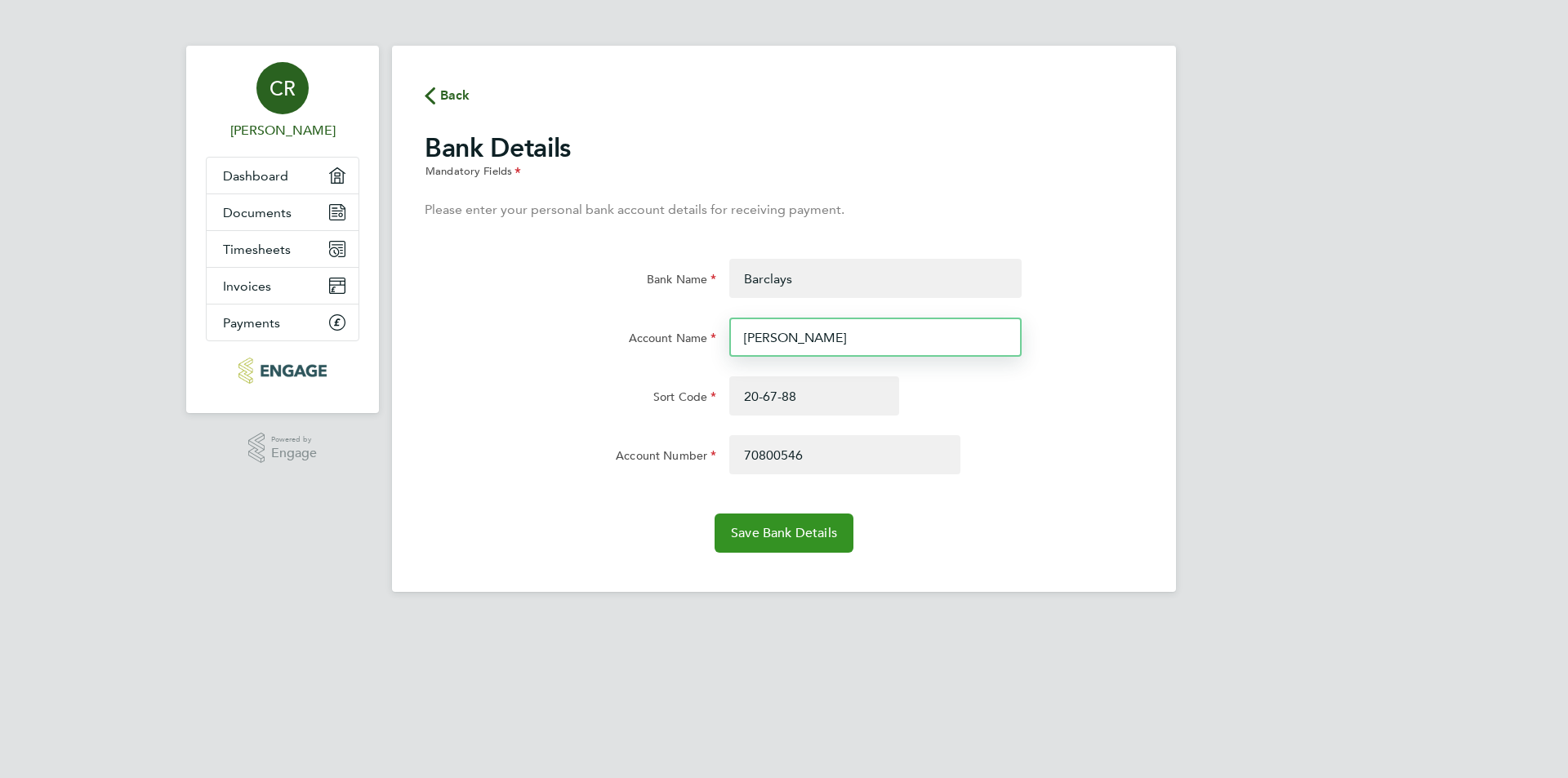
type input "Ms C M Rayney"
click at [804, 534] on span "Save Bank Details" at bounding box center [784, 533] width 106 height 16
click at [779, 532] on span "Save Bank Details" at bounding box center [784, 533] width 106 height 16
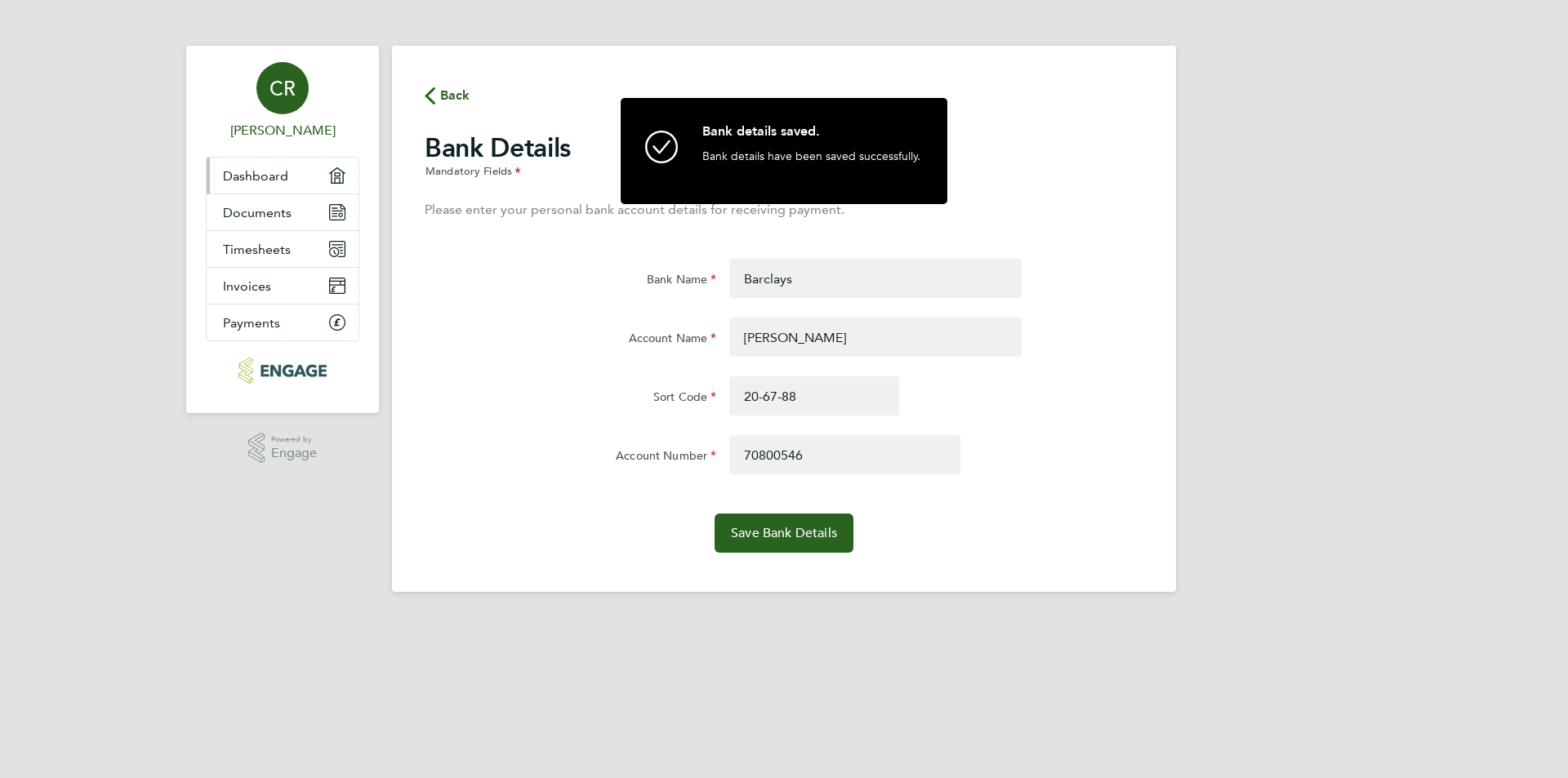
click at [251, 176] on span "Dashboard" at bounding box center [255, 176] width 65 height 16
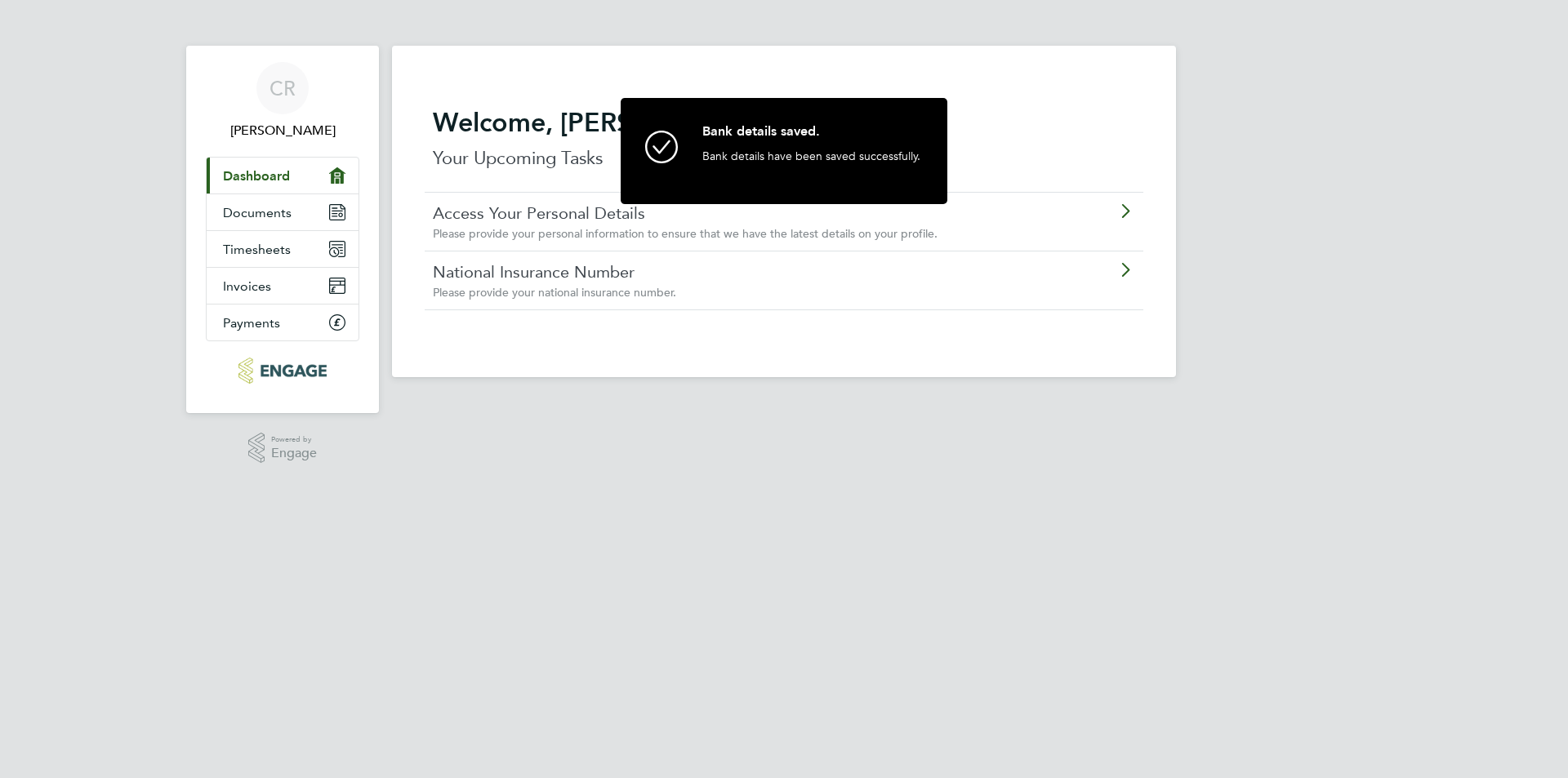
click at [648, 262] on link "National Insurance Number" at bounding box center [738, 271] width 610 height 21
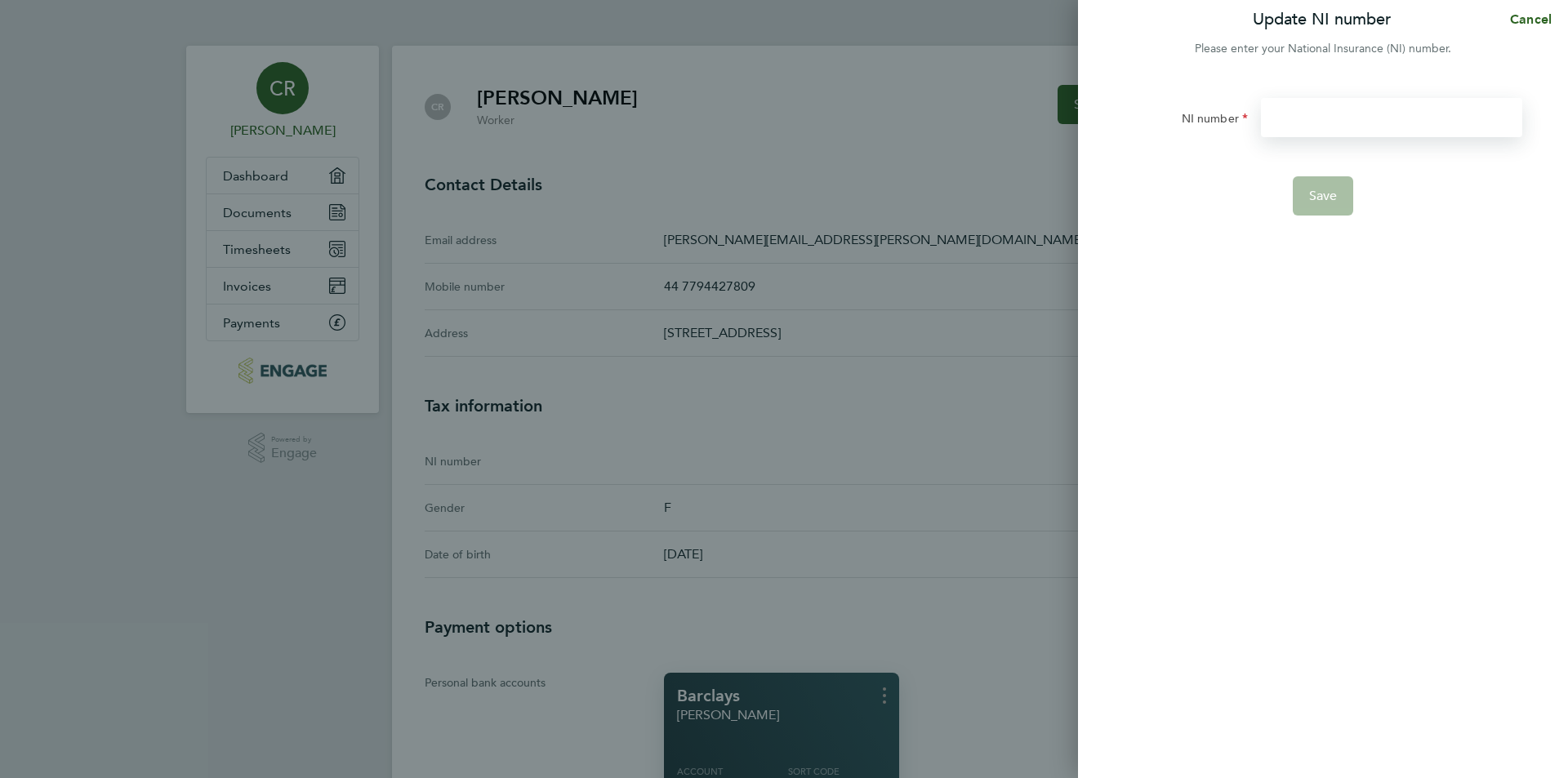
click at [1312, 124] on input "NI number" at bounding box center [1391, 117] width 261 height 39
click at [1326, 191] on span "Save" at bounding box center [1323, 196] width 29 height 16
click at [1348, 117] on input "NH 32 48 59D" at bounding box center [1391, 117] width 261 height 39
click at [1317, 194] on span "Save" at bounding box center [1323, 196] width 29 height 16
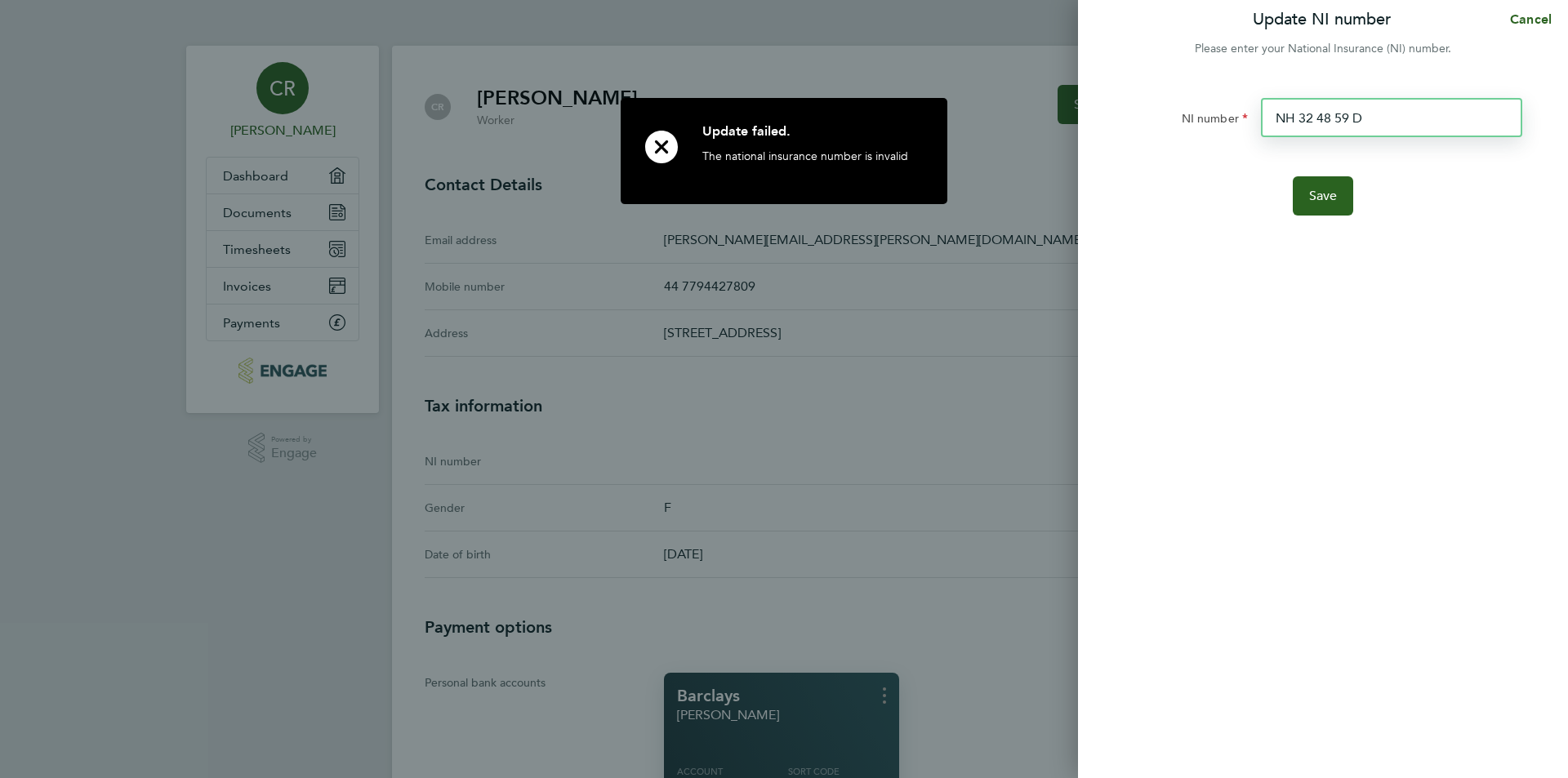
drag, startPoint x: 1369, startPoint y: 118, endPoint x: 1220, endPoint y: 115, distance: 149.4
click at [1220, 115] on div "NI number NH 32 48 59 D" at bounding box center [1323, 127] width 412 height 59
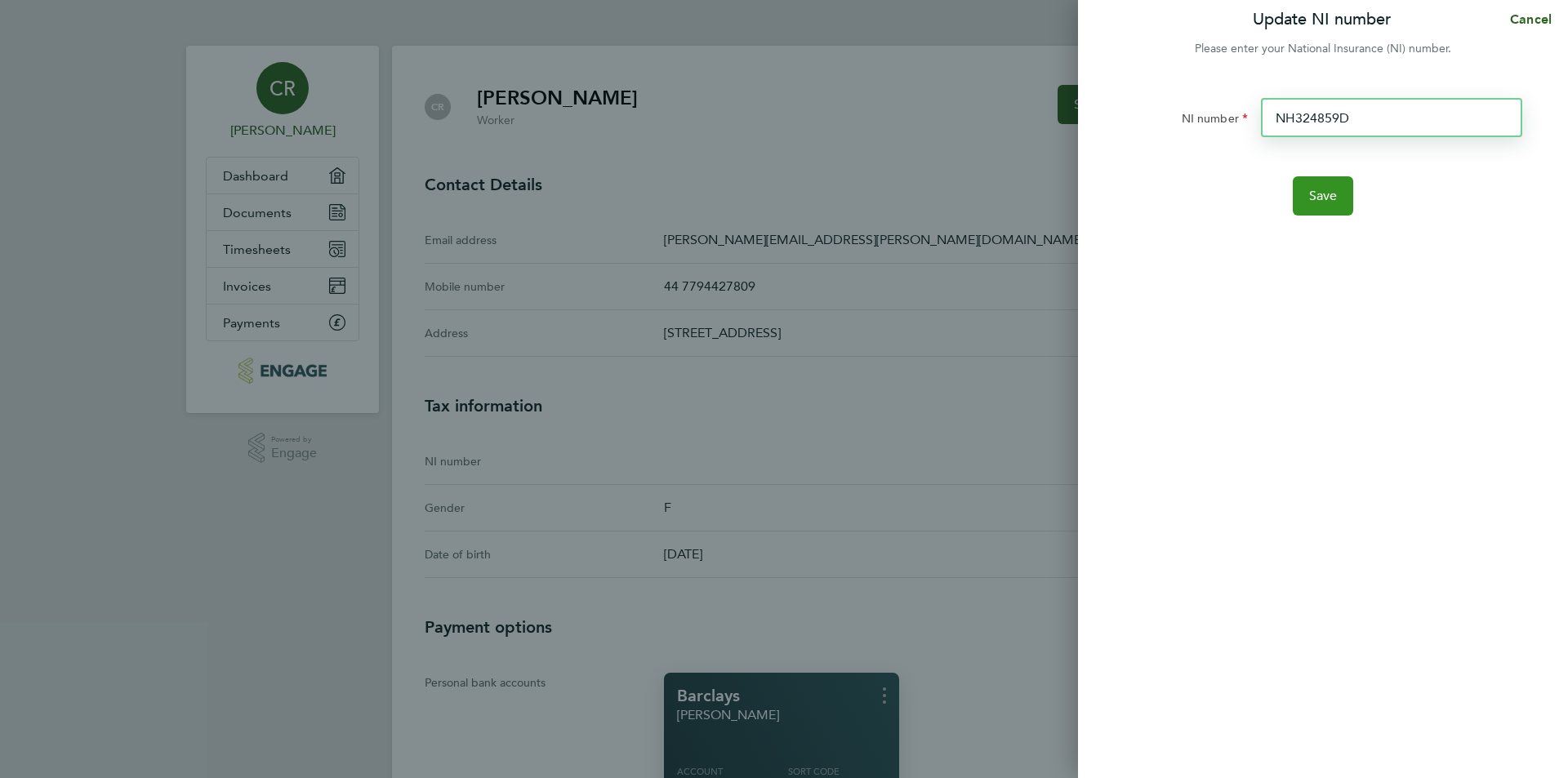
type input "NH324859D"
click at [1305, 195] on button "Save" at bounding box center [1323, 195] width 61 height 39
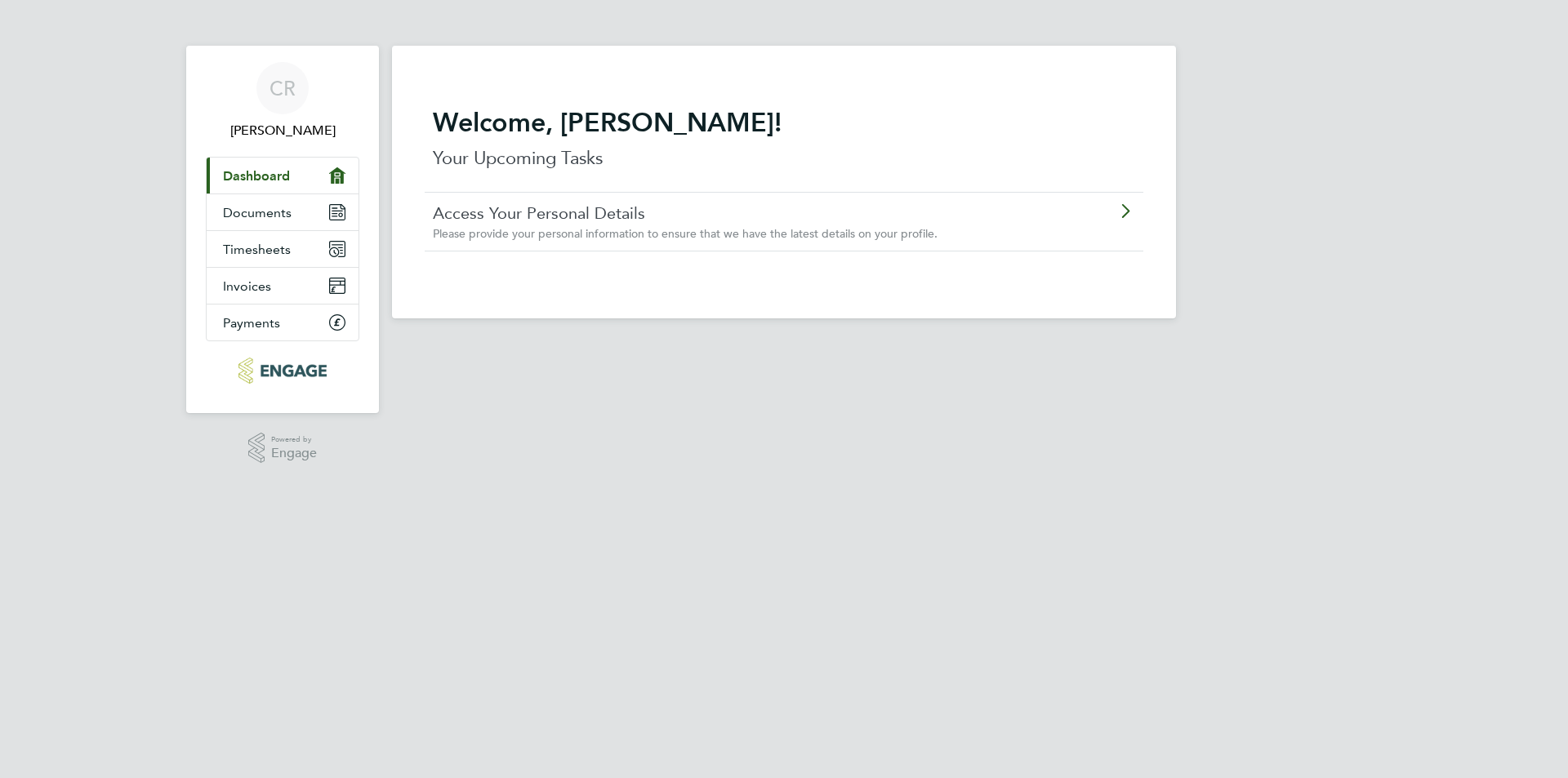
click at [249, 168] on span "Dashboard" at bounding box center [256, 176] width 67 height 16
click at [692, 224] on div "Access Your Personal Details Please provide your personal information to ensure…" at bounding box center [742, 221] width 618 height 38
click at [278, 207] on span "Documents" at bounding box center [257, 213] width 69 height 16
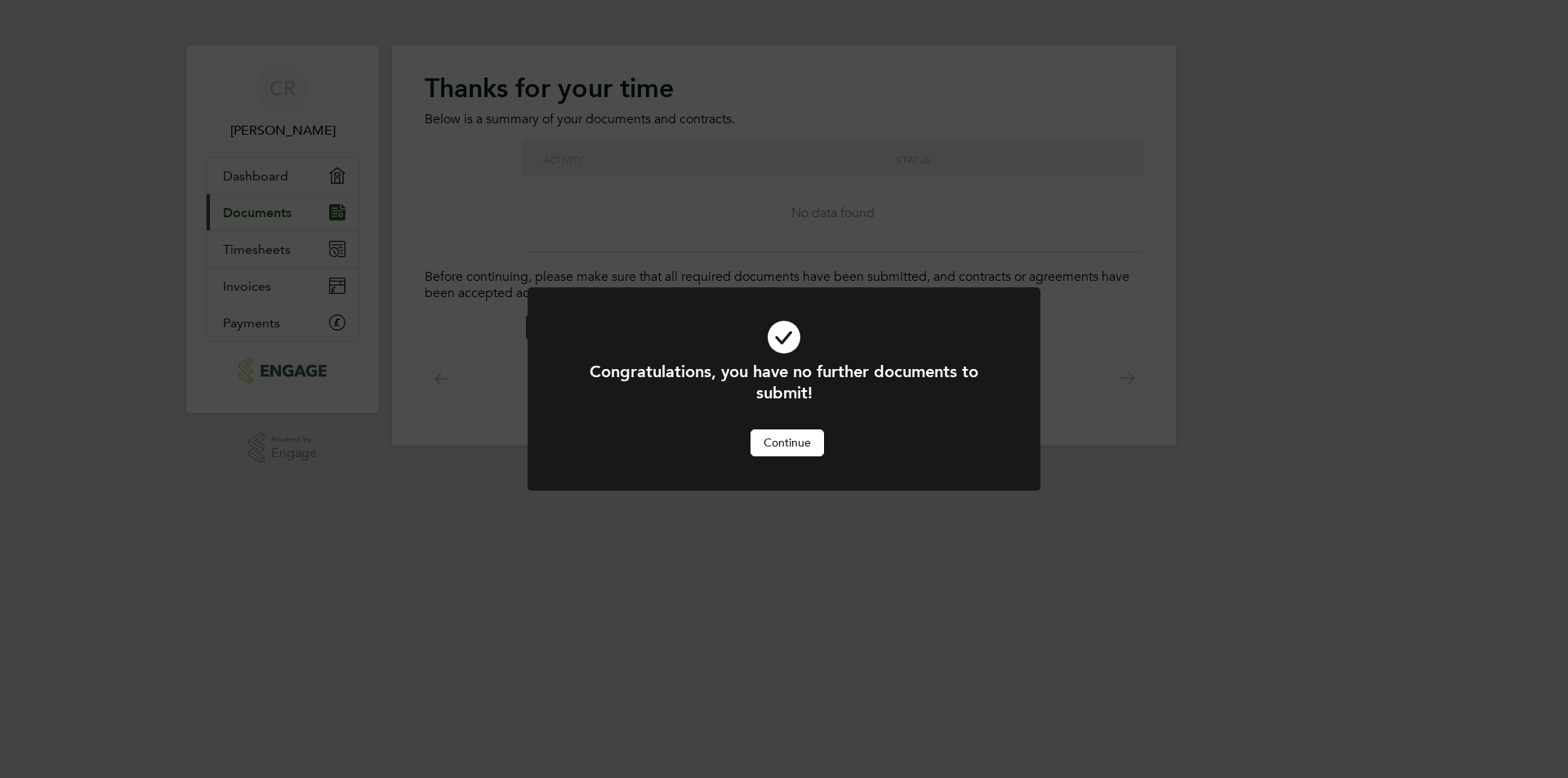
click at [802, 444] on button "Continue" at bounding box center [786, 442] width 73 height 26
